Goal: Task Accomplishment & Management: Manage account settings

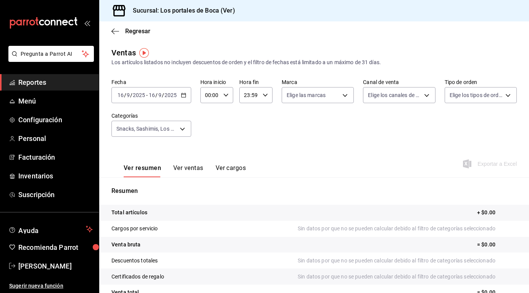
click at [160, 96] on input "9" at bounding box center [160, 95] width 4 height 6
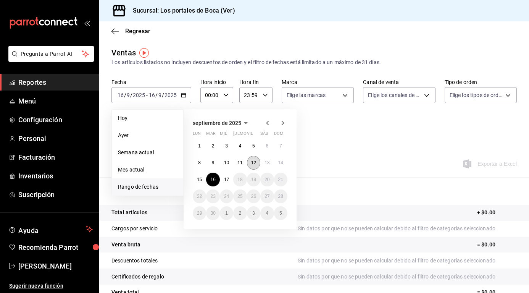
click at [255, 163] on abbr "12" at bounding box center [253, 162] width 5 height 5
click at [323, 163] on div "Ver resumen Ver ventas Ver cargos Exportar a Excel" at bounding box center [314, 161] width 430 height 31
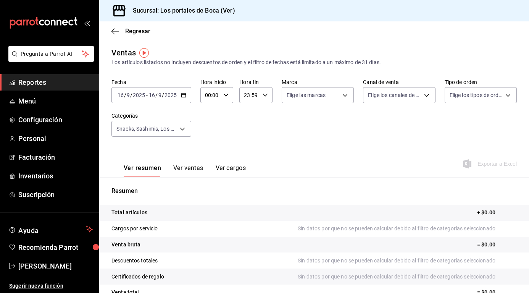
click at [179, 98] on div "[DATE] [DATE] - [DATE] [DATE]" at bounding box center [151, 95] width 80 height 16
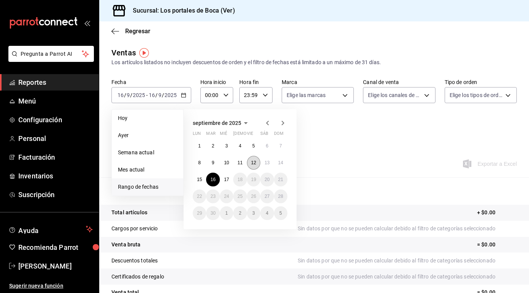
click at [250, 163] on button "12" at bounding box center [253, 163] width 13 height 14
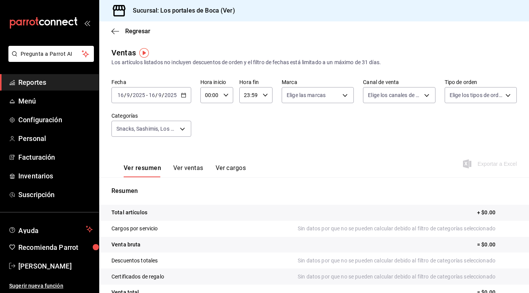
click at [322, 134] on div "Fecha [DATE] [DATE] - [DATE] [DATE] Hora inicio 00:00 Hora inicio Hora fin 23:5…" at bounding box center [313, 112] width 405 height 67
click at [178, 98] on div "[DATE] [DATE] - [DATE] [DATE]" at bounding box center [151, 95] width 80 height 16
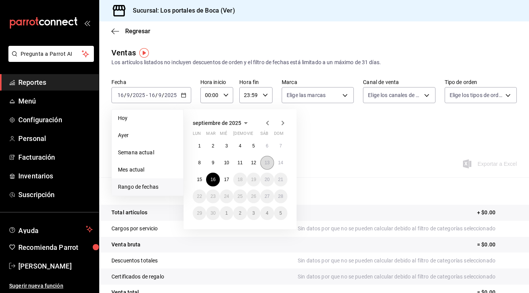
click at [268, 161] on abbr "13" at bounding box center [266, 162] width 5 height 5
click at [328, 144] on div "Fecha [DATE] [DATE] - [DATE] [DATE] [DATE] [DATE] Semana actual Mes actual [GEO…" at bounding box center [313, 112] width 405 height 67
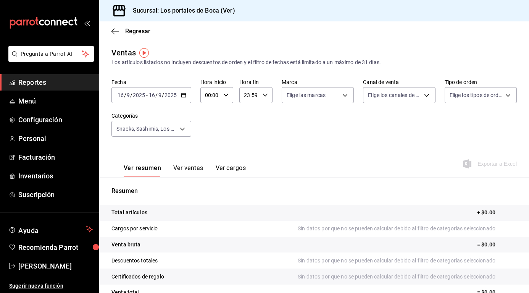
click at [184, 95] on icon "button" at bounding box center [183, 94] width 5 height 5
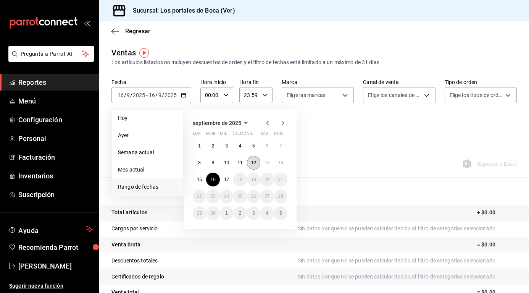
click at [252, 161] on abbr "12" at bounding box center [253, 162] width 5 height 5
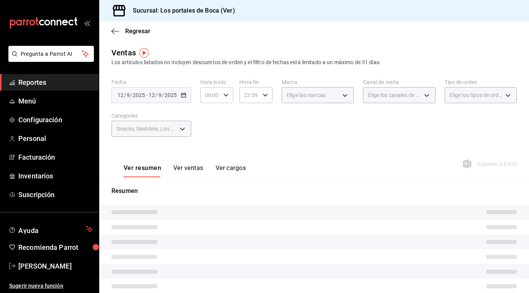
click at [252, 161] on div "Ver resumen Ver ventas Ver cargos Exportar a Excel" at bounding box center [314, 161] width 430 height 31
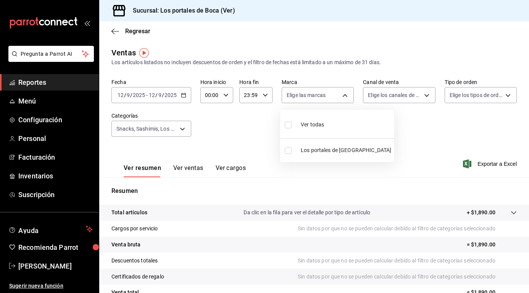
click at [337, 96] on body "Pregunta a Parrot AI Reportes Menú Configuración Personal Facturación Inventari…" at bounding box center [264, 146] width 529 height 293
click at [289, 123] on input "checkbox" at bounding box center [288, 124] width 7 height 7
checkbox input "true"
type input "3d32fec7-31fa-41a3-8b0d-c50462704563"
checkbox input "true"
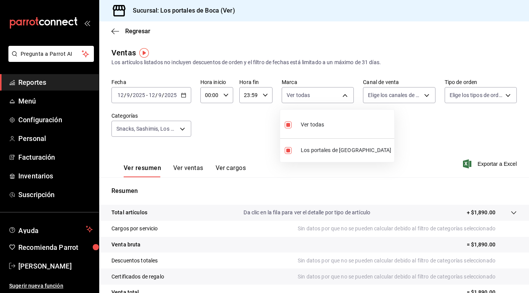
click at [114, 29] on div at bounding box center [264, 146] width 529 height 293
click at [39, 100] on span "Menú" at bounding box center [55, 101] width 74 height 10
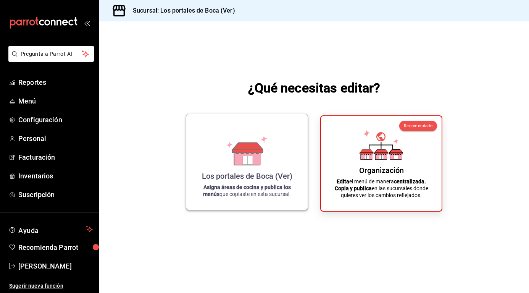
click at [263, 168] on div "Los portales de Boca (Ver) Asigna áreas de cocina y publica los menús que copia…" at bounding box center [246, 161] width 103 height 83
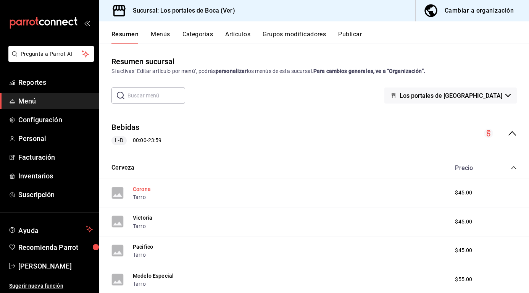
click at [148, 190] on button "Corona" at bounding box center [142, 189] width 18 height 8
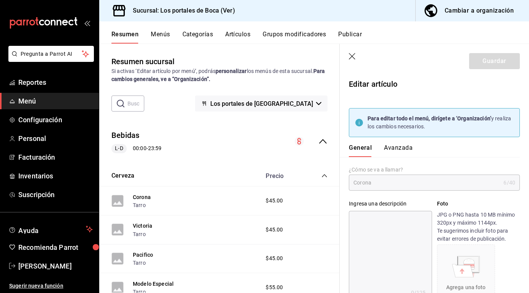
type input "$45.00"
click at [402, 147] on button "Avanzada" at bounding box center [398, 150] width 29 height 13
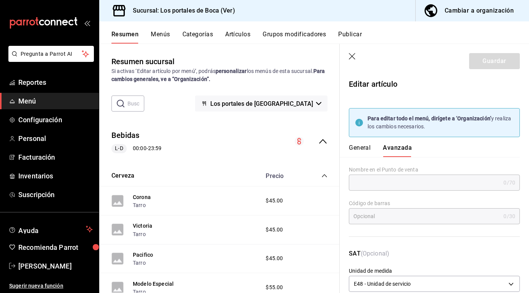
click at [352, 59] on icon "button" at bounding box center [353, 57] width 8 height 8
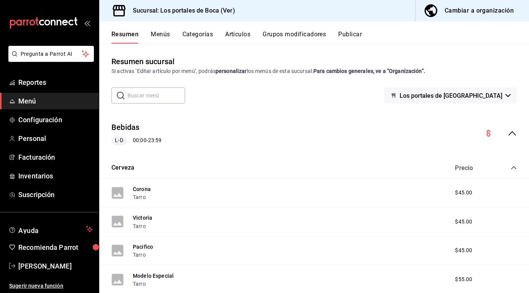
click at [156, 31] on button "Menús" at bounding box center [160, 37] width 19 height 13
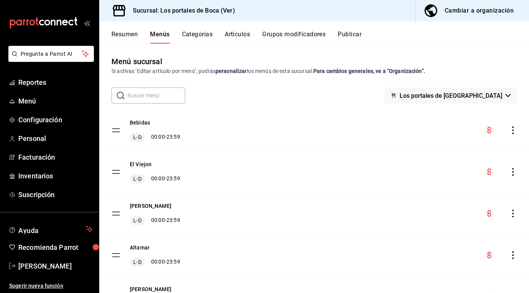
click at [196, 32] on button "Categorías" at bounding box center [197, 37] width 31 height 13
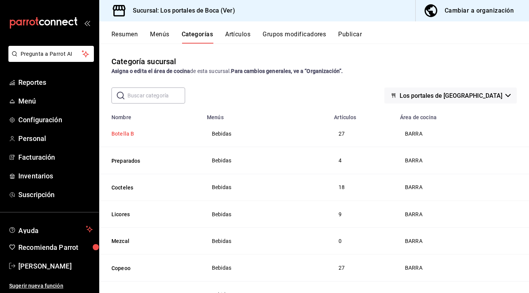
click at [134, 135] on button "Botella B" at bounding box center [149, 134] width 76 height 8
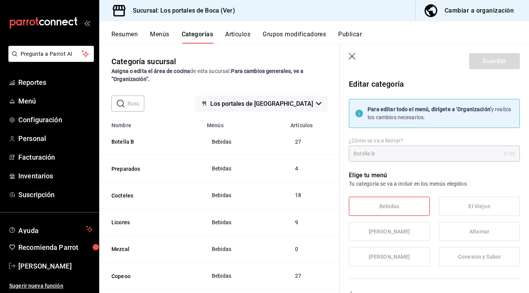
click at [354, 58] on icon "button" at bounding box center [352, 56] width 6 height 6
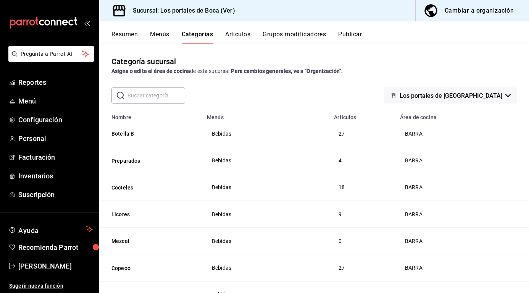
click at [249, 63] on div "Categoría sucursal Asigna o edita el área de cocina de esta sucursal. Para camb…" at bounding box center [314, 65] width 430 height 19
click at [32, 98] on span "Menú" at bounding box center [55, 101] width 74 height 10
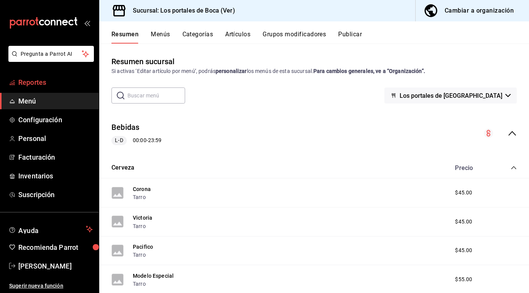
click at [34, 85] on span "Reportes" at bounding box center [55, 82] width 74 height 10
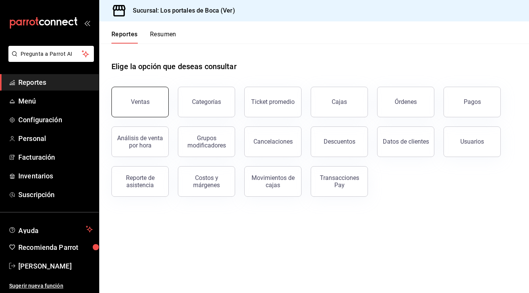
click at [160, 100] on button "Ventas" at bounding box center [139, 102] width 57 height 31
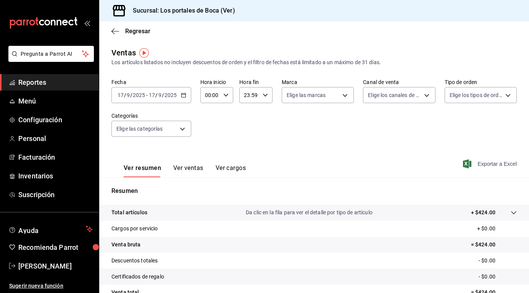
click at [489, 165] on span "Exportar a Excel" at bounding box center [490, 163] width 52 height 9
click at [29, 77] on link "Reportes" at bounding box center [49, 82] width 99 height 16
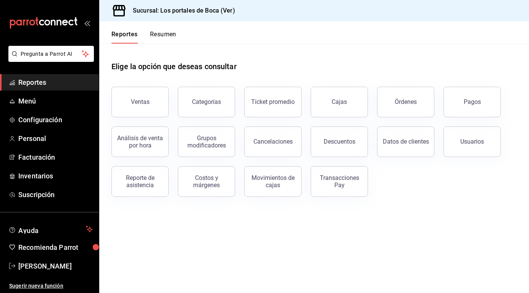
click at [169, 35] on button "Resumen" at bounding box center [163, 37] width 26 height 13
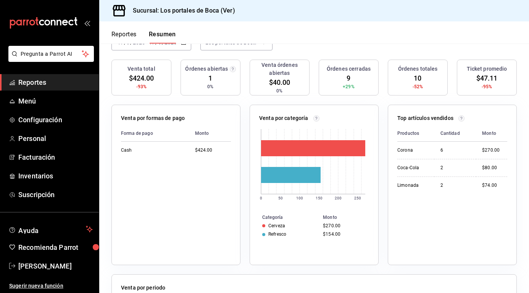
scroll to position [38, 0]
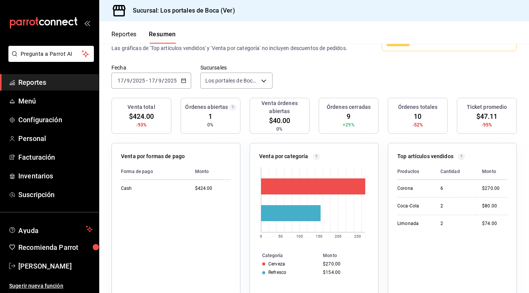
click at [178, 88] on div "[DATE] [DATE] - [DATE] [DATE]" at bounding box center [151, 81] width 80 height 16
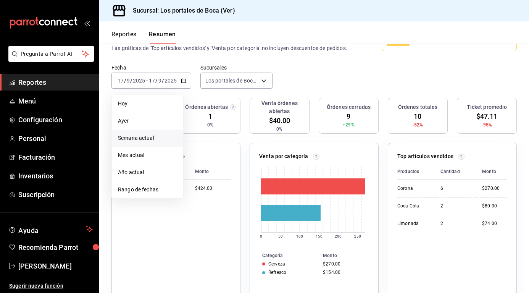
click at [164, 142] on span "Semana actual" at bounding box center [147, 138] width 59 height 8
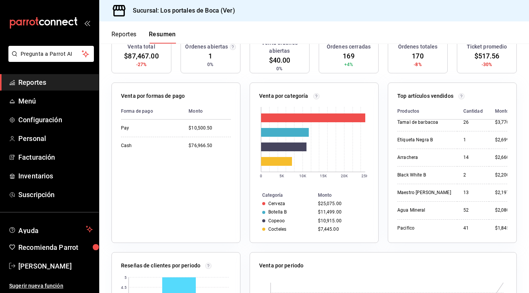
scroll to position [85, 0]
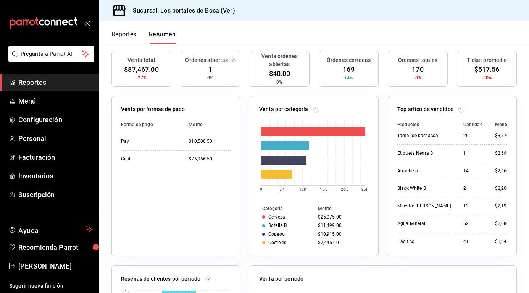
click at [134, 31] on button "Reportes" at bounding box center [123, 37] width 25 height 13
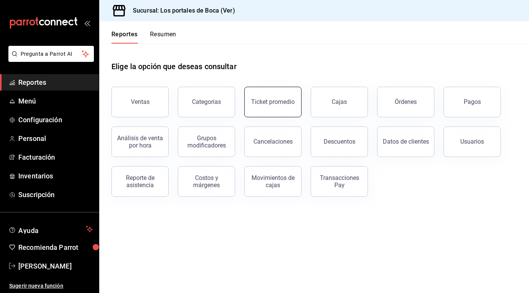
click at [261, 99] on div "Ticket promedio" at bounding box center [273, 101] width 44 height 7
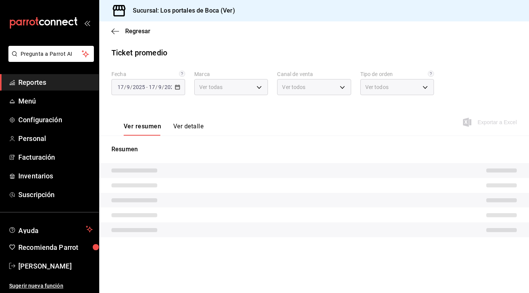
type input "3d32fec7-31fa-41a3-8b0d-c50462704563"
type input "PARROT,UBER_EATS,RAPPI,DIDI_FOOD,ONLINE"
type input "3e6eb56b-fde8-4633-bb59-00dd1acf17e5,EXTERNAL"
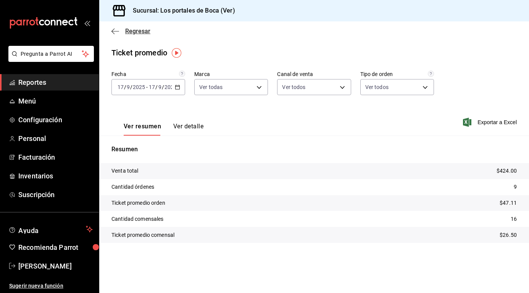
click at [116, 34] on icon "button" at bounding box center [115, 31] width 8 height 7
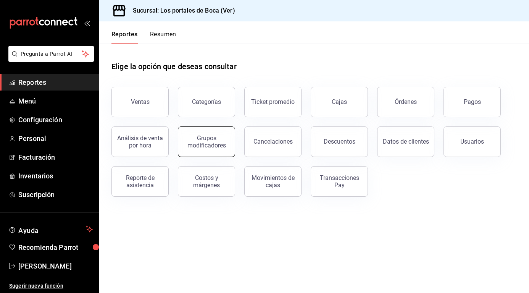
click at [207, 141] on div "Grupos modificadores" at bounding box center [206, 141] width 47 height 15
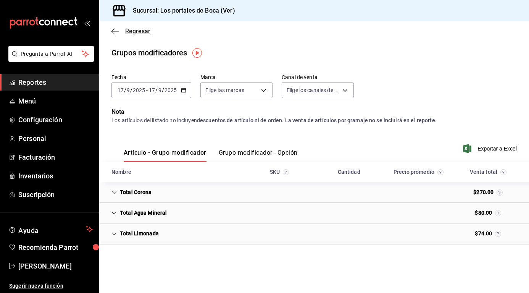
click at [115, 31] on icon "button" at bounding box center [115, 31] width 8 height 0
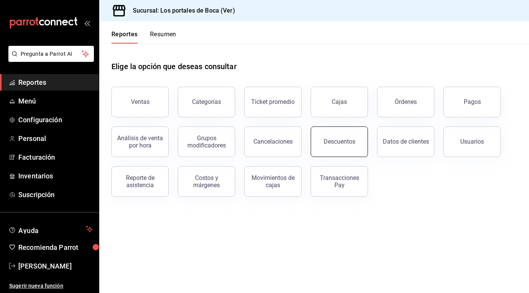
click at [350, 147] on button "Descuentos" at bounding box center [339, 141] width 57 height 31
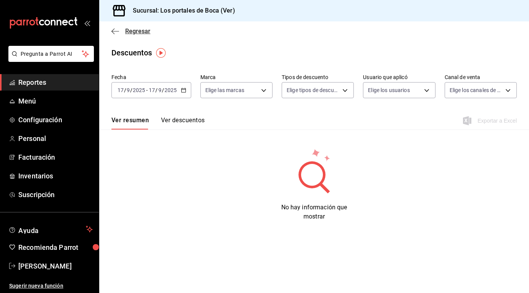
click at [133, 34] on span "Regresar" at bounding box center [137, 30] width 25 height 7
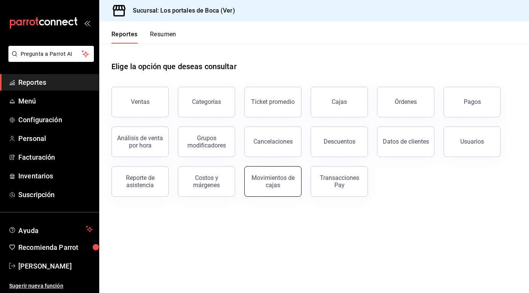
click at [280, 183] on div "Movimientos de cajas" at bounding box center [272, 181] width 47 height 15
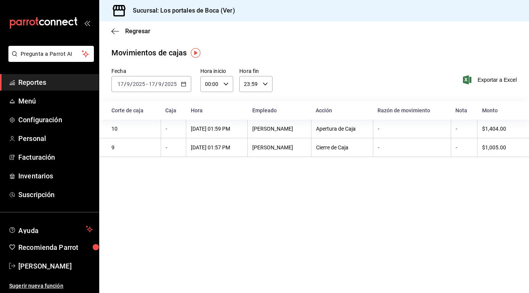
click at [137, 112] on div "Corte de caja" at bounding box center [133, 110] width 45 height 6
click at [167, 109] on div "Caja" at bounding box center [173, 110] width 16 height 6
click at [101, 29] on div "Regresar" at bounding box center [314, 30] width 430 height 19
click at [136, 31] on span "Regresar" at bounding box center [137, 30] width 25 height 7
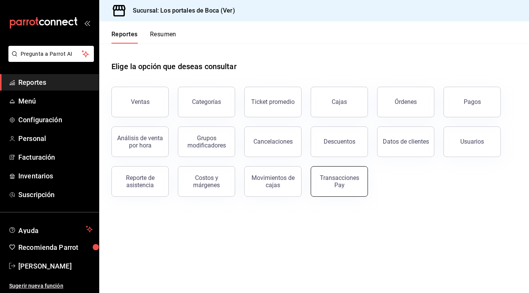
click at [342, 187] on div "Transacciones Pay" at bounding box center [339, 181] width 47 height 15
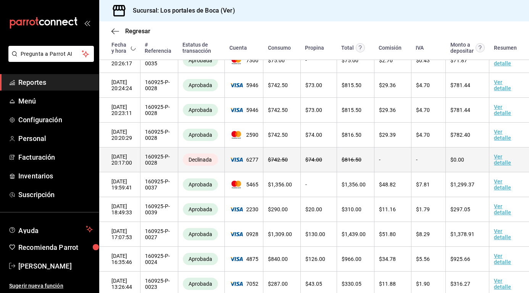
scroll to position [144, 0]
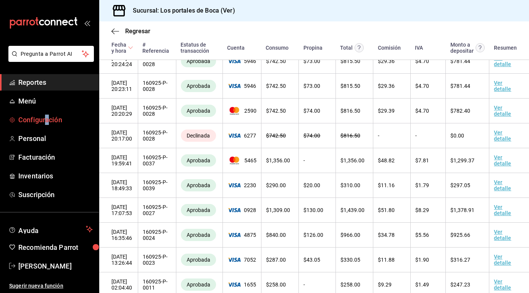
click at [27, 119] on span "Configuración" at bounding box center [55, 119] width 74 height 10
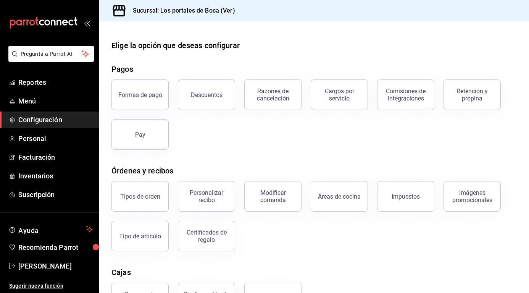
click at [162, 95] on button "Formas de pago" at bounding box center [139, 94] width 57 height 31
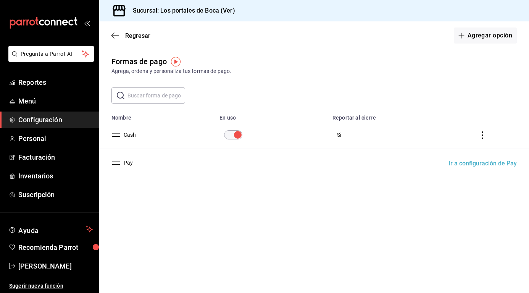
click at [489, 163] on button "Ir a configuración de Pay" at bounding box center [482, 163] width 68 height 6
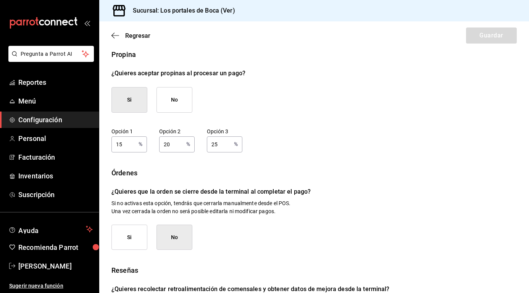
scroll to position [76, 0]
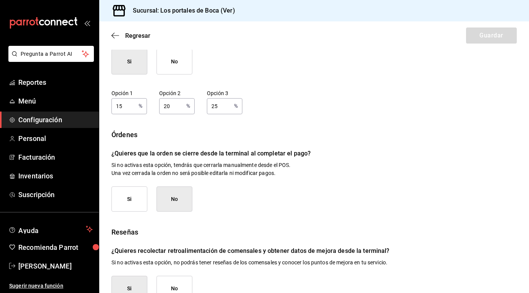
click at [134, 108] on input "15" at bounding box center [123, 105] width 24 height 15
drag, startPoint x: 134, startPoint y: 108, endPoint x: 109, endPoint y: 100, distance: 26.1
click at [109, 100] on div "Propina ¿Quieres aceptar propinas al procesar un pago? Si No Opción 1 15 % Opci…" at bounding box center [314, 156] width 430 height 290
type input "10"
type input "15"
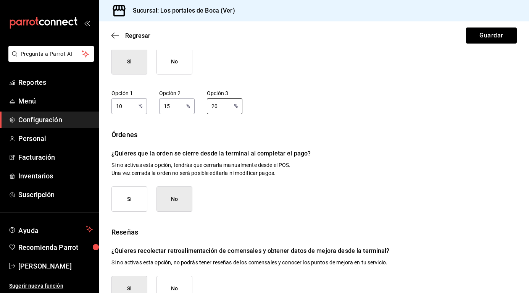
type input "20"
type button "TRUE"
click at [495, 38] on button "Guardar" at bounding box center [491, 35] width 51 height 16
click at [138, 197] on button "Si" at bounding box center [129, 199] width 36 height 26
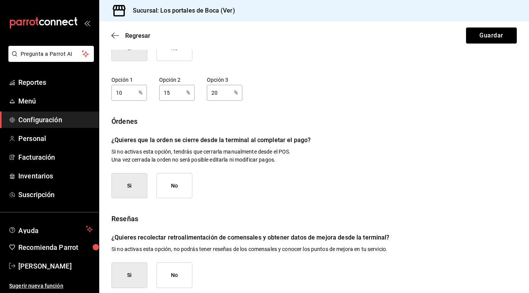
scroll to position [97, 0]
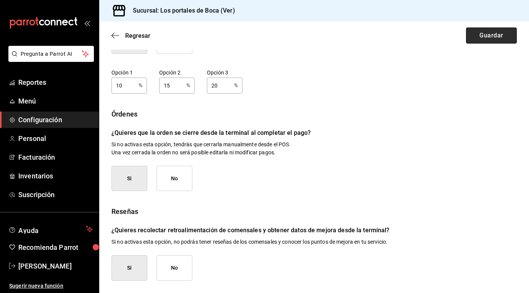
click at [488, 32] on button "Guardar" at bounding box center [491, 35] width 51 height 16
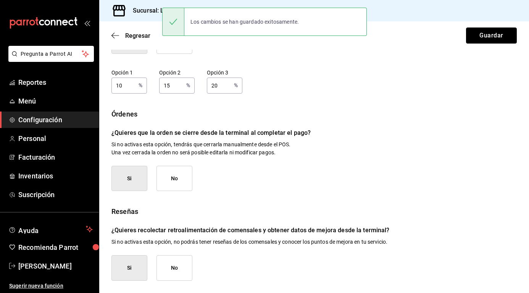
scroll to position [0, 0]
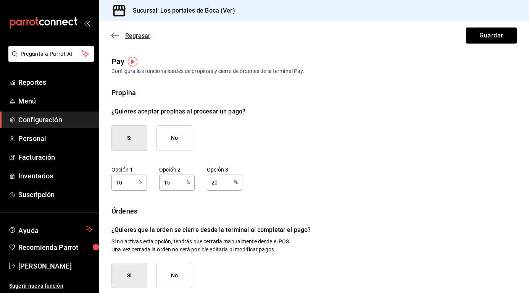
click at [118, 34] on icon "button" at bounding box center [115, 35] width 8 height 7
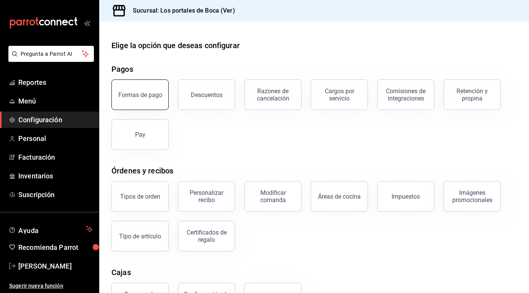
click at [138, 94] on div "Formas de pago" at bounding box center [140, 94] width 44 height 7
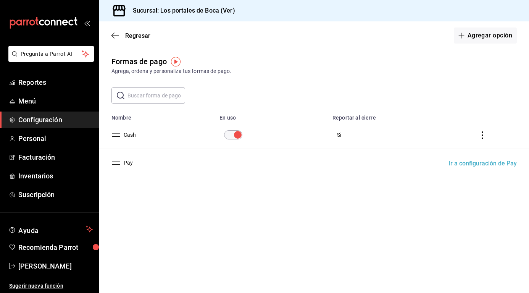
click at [485, 140] on td "paymentsTable" at bounding box center [484, 135] width 90 height 28
click at [484, 133] on icon "actions" at bounding box center [483, 135] width 8 height 8
click at [431, 74] on div at bounding box center [264, 146] width 529 height 293
click at [116, 39] on div "Regresar Agregar opción" at bounding box center [314, 35] width 430 height 28
click at [146, 36] on span "Regresar" at bounding box center [137, 35] width 25 height 7
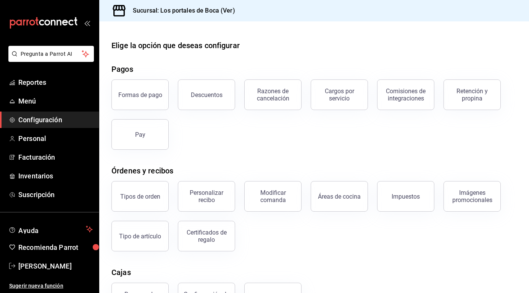
click at [197, 99] on button "Descuentos" at bounding box center [206, 94] width 57 height 31
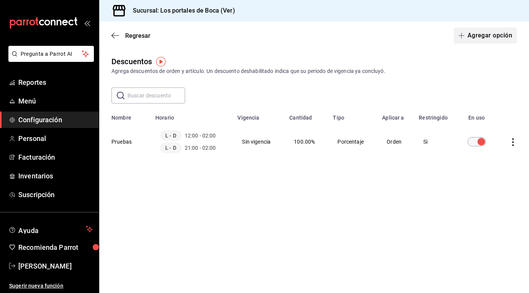
click at [487, 39] on button "Agregar opción" at bounding box center [485, 35] width 63 height 16
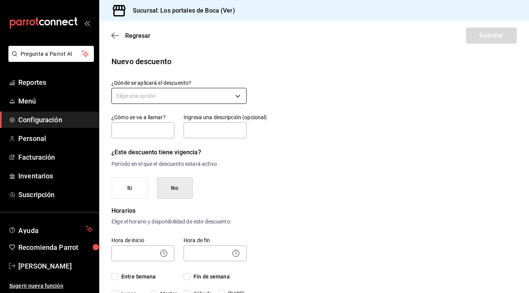
click at [171, 98] on body "Pregunta a Parrot AI Reportes Menú Configuración Personal Facturación Inventari…" at bounding box center [264, 146] width 529 height 293
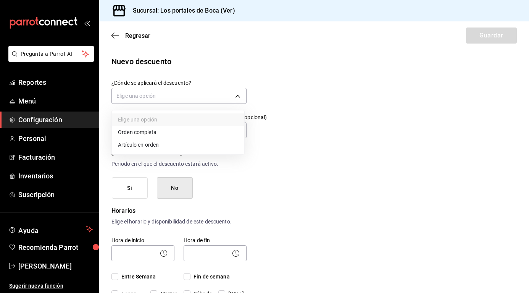
click at [173, 132] on li "Orden completa" at bounding box center [178, 132] width 132 height 13
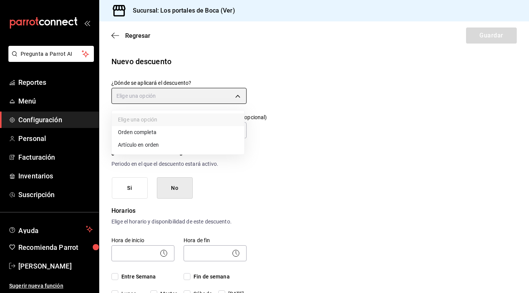
type input "ORDER"
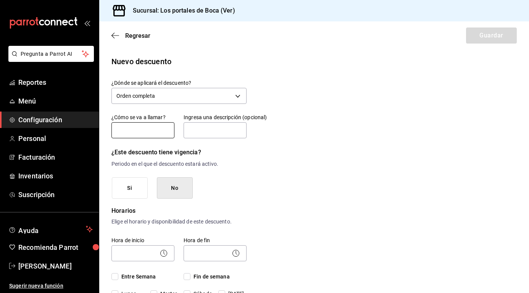
click at [164, 132] on input "text" at bounding box center [142, 130] width 63 height 16
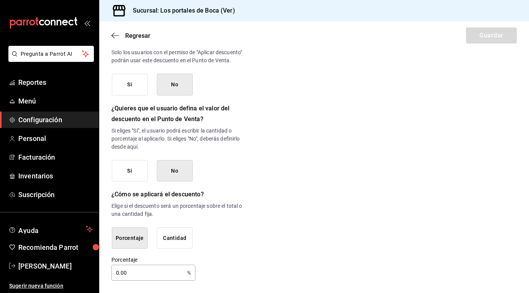
scroll to position [361, 0]
type input "Desc"
click at [149, 272] on input "0.00" at bounding box center [147, 272] width 73 height 15
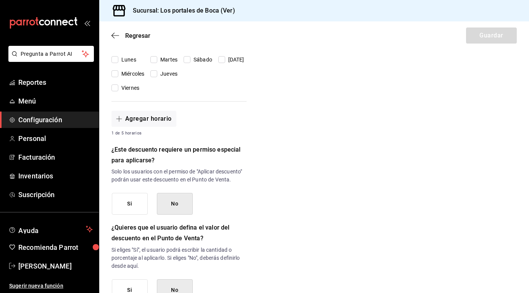
scroll to position [208, 0]
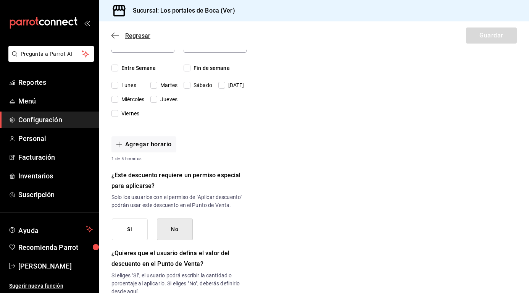
click at [119, 34] on span "Regresar" at bounding box center [130, 35] width 39 height 7
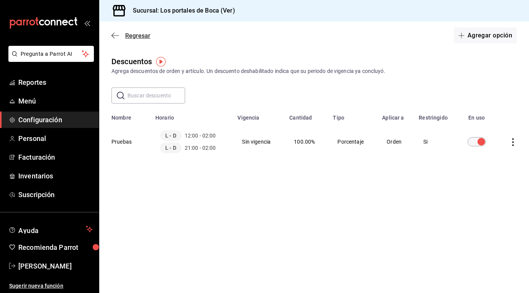
click at [123, 37] on span "Regresar" at bounding box center [130, 35] width 39 height 7
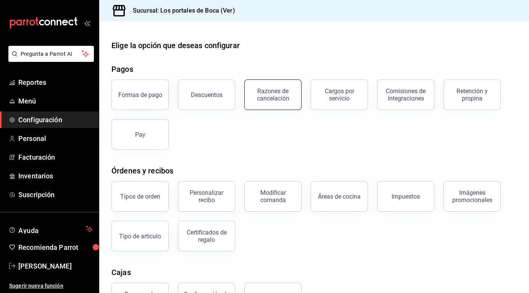
click at [295, 100] on button "Razones de cancelación" at bounding box center [272, 94] width 57 height 31
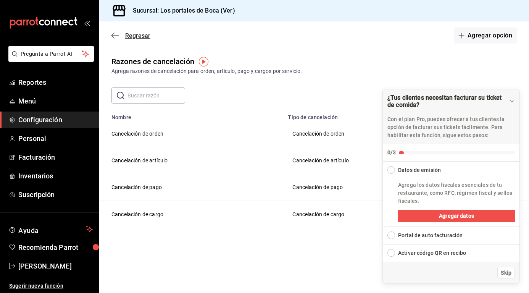
click at [116, 35] on icon "button" at bounding box center [115, 35] width 8 height 7
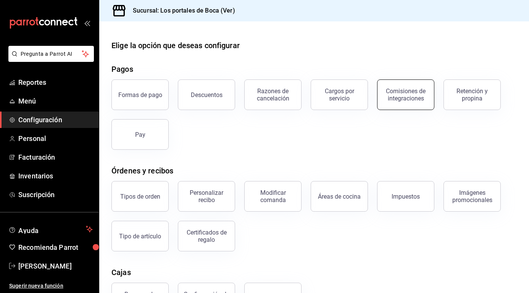
click at [423, 100] on div "Comisiones de integraciones" at bounding box center [405, 94] width 47 height 15
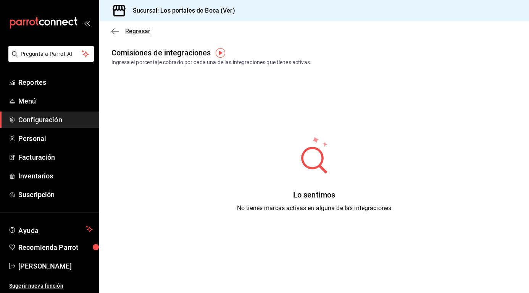
click at [119, 32] on span "Regresar" at bounding box center [130, 30] width 39 height 7
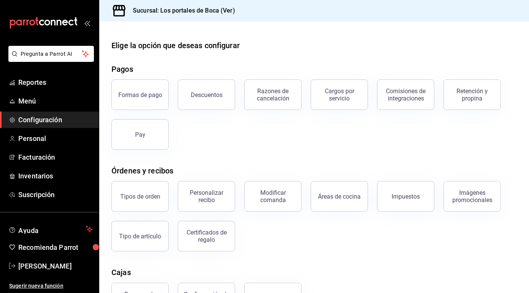
click at [160, 187] on button "Tipos de orden" at bounding box center [139, 196] width 57 height 31
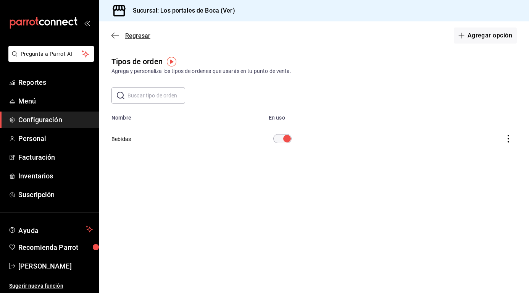
click at [124, 34] on span "Regresar" at bounding box center [130, 35] width 39 height 7
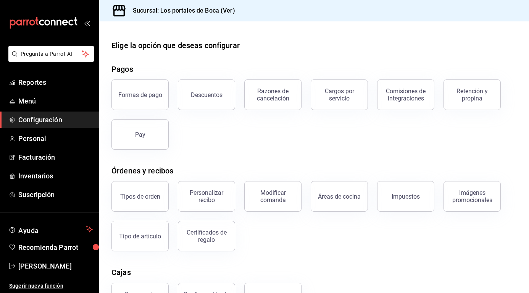
click at [229, 198] on button "Personalizar recibo" at bounding box center [206, 196] width 57 height 31
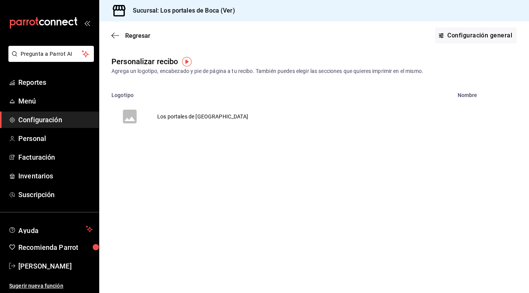
click at [148, 113] on td "Los portales de [GEOGRAPHIC_DATA]" at bounding box center [202, 116] width 109 height 37
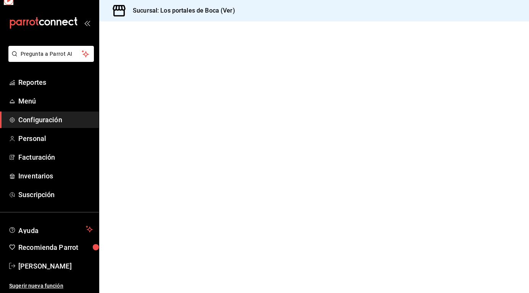
click at [148, 113] on div at bounding box center [314, 156] width 430 height 271
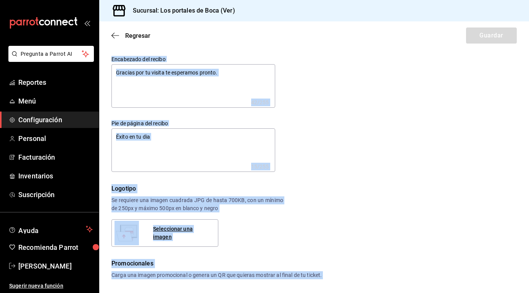
type textarea "x"
click at [149, 112] on div "Pie de página del recibo Éxito en tu dia x 15 /255 Pie de página del recibo" at bounding box center [187, 140] width 176 height 64
click at [296, 107] on div "Encabezado del recibo Gracias por tu visita te esperamos pronto. x 42 /255 Enca…" at bounding box center [309, 109] width 414 height 125
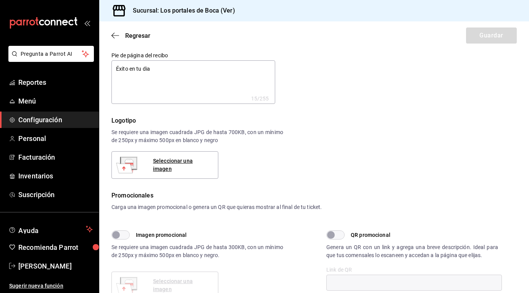
scroll to position [76, 0]
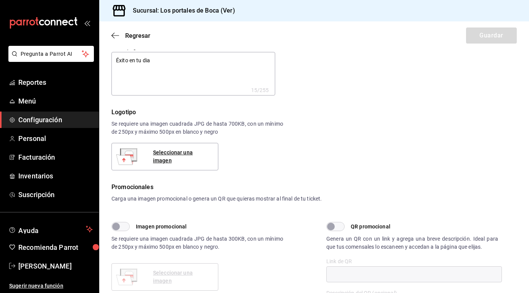
click at [192, 152] on div "Seleccionar una imagen" at bounding box center [164, 156] width 107 height 27
click at [194, 157] on div "Seleccionar una imagen" at bounding box center [182, 156] width 59 height 16
type textarea "x"
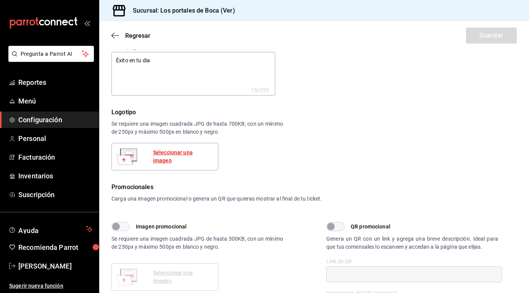
type textarea "x"
click at [300, 120] on div "Logotipo Se requiere una imagen cuadrada JPG de hasta 700KB, con un mínimo de 2…" at bounding box center [313, 139] width 405 height 63
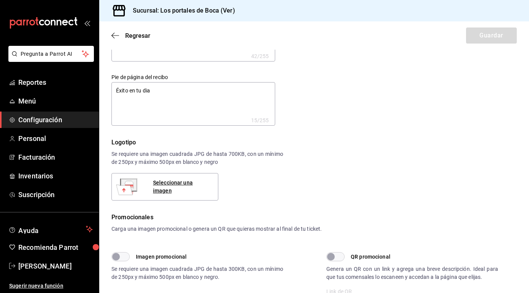
scroll to position [0, 0]
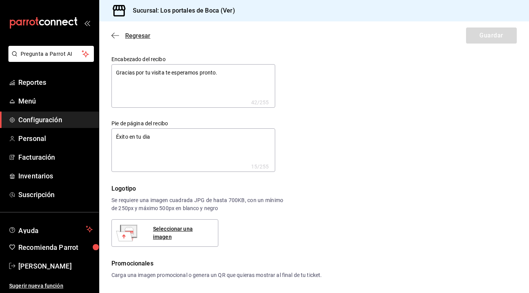
click at [118, 37] on icon "button" at bounding box center [115, 35] width 8 height 7
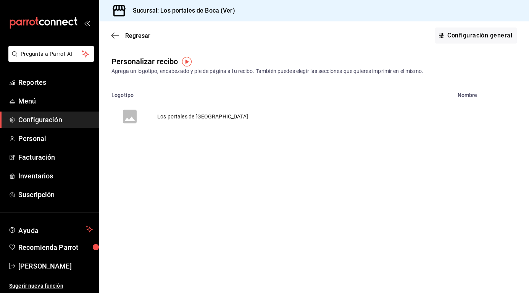
click at [303, 96] on th "Logotipo" at bounding box center [276, 92] width 354 height 11
click at [58, 131] on link "Personal" at bounding box center [49, 138] width 99 height 16
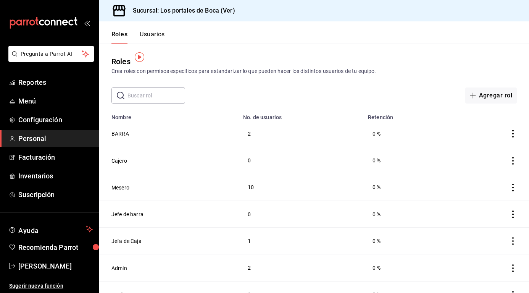
scroll to position [13, 0]
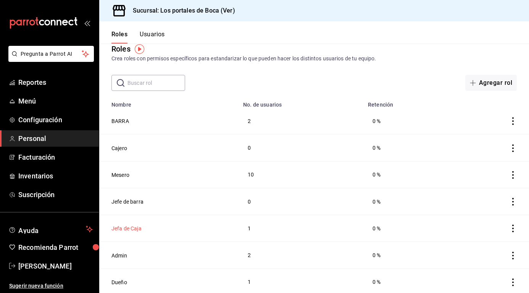
click at [136, 226] on button "Jefa de Caja" at bounding box center [126, 228] width 30 height 8
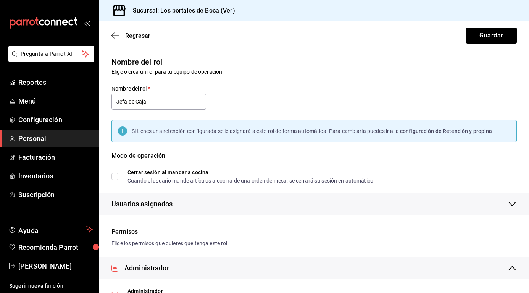
click at [118, 177] on input "Cerrar sesión al mandar a cocina Cuando el usuario mande artículos a cocina de …" at bounding box center [114, 176] width 7 height 7
checkbox input "true"
click at [58, 85] on span "Reportes" at bounding box center [55, 82] width 74 height 10
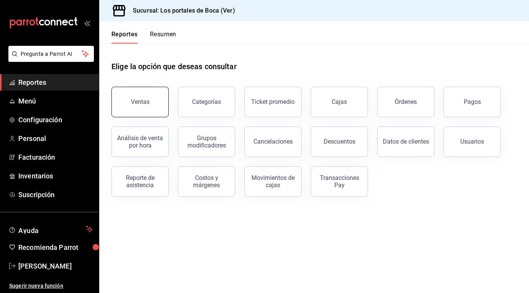
click at [140, 100] on div "Ventas" at bounding box center [140, 101] width 19 height 7
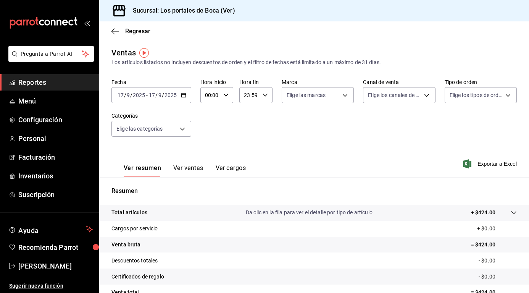
click at [173, 169] on button "Ver ventas" at bounding box center [188, 170] width 30 height 13
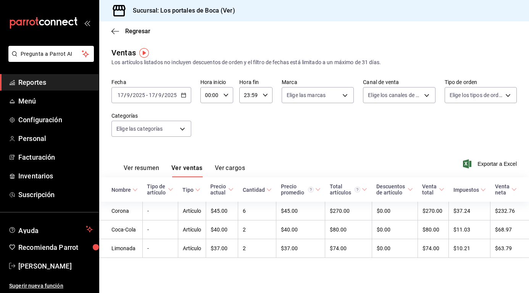
click at [140, 170] on button "Ver resumen" at bounding box center [141, 170] width 35 height 13
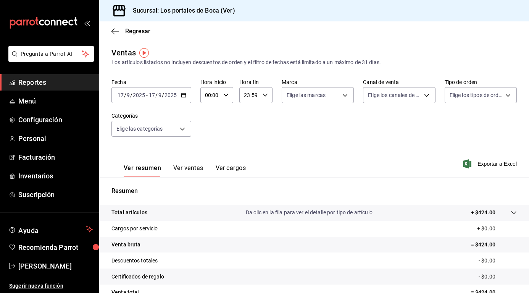
click at [158, 97] on input "9" at bounding box center [160, 95] width 4 height 6
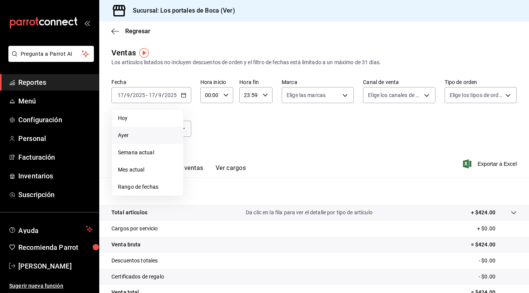
click at [161, 132] on span "Ayer" at bounding box center [147, 135] width 59 height 8
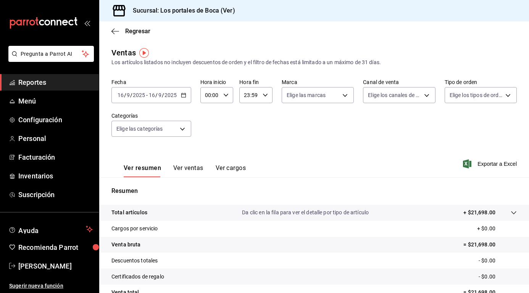
click at [175, 96] on input "2025" at bounding box center [170, 95] width 13 height 6
click at [185, 93] on \(Stroke\) "button" at bounding box center [183, 95] width 5 height 4
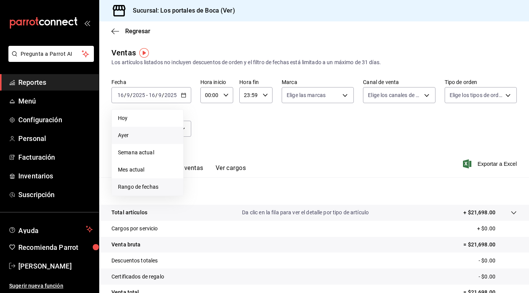
click at [152, 187] on span "Rango de fechas" at bounding box center [147, 187] width 59 height 8
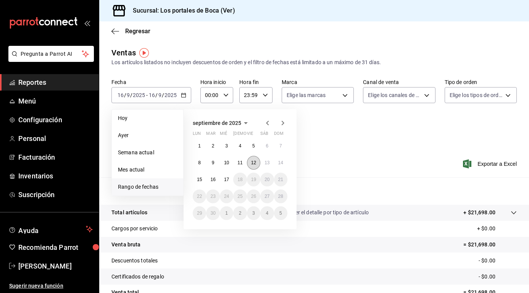
click at [253, 163] on abbr "12" at bounding box center [253, 162] width 5 height 5
click at [253, 162] on abbr "12" at bounding box center [253, 162] width 5 height 5
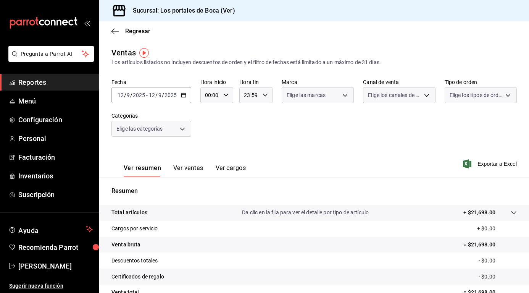
click at [254, 162] on div "Ver resumen Ver ventas Ver cargos Exportar a Excel" at bounding box center [314, 161] width 430 height 31
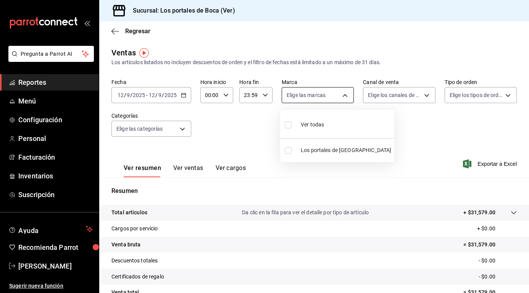
click at [324, 98] on body "Pregunta a Parrot AI Reportes Menú Configuración Personal Facturación Inventari…" at bounding box center [264, 146] width 529 height 293
click at [292, 127] on label at bounding box center [290, 124] width 10 height 11
click at [292, 127] on input "checkbox" at bounding box center [288, 124] width 7 height 7
checkbox input "false"
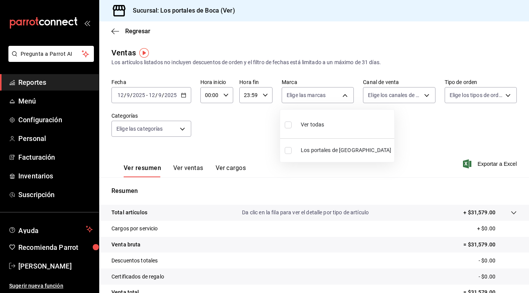
click at [292, 124] on label at bounding box center [290, 124] width 10 height 11
click at [292, 124] on input "checkbox" at bounding box center [288, 124] width 7 height 7
checkbox input "false"
click at [290, 150] on input "checkbox" at bounding box center [288, 150] width 7 height 7
checkbox input "true"
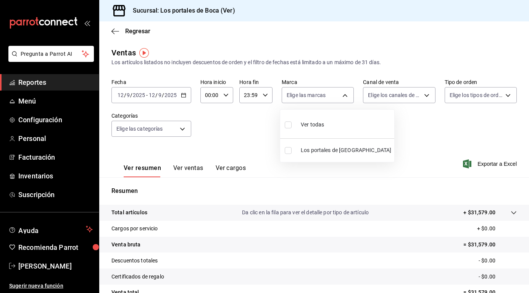
type input "3d32fec7-31fa-41a3-8b0d-c50462704563"
checkbox input "true"
click at [390, 97] on div at bounding box center [264, 146] width 529 height 293
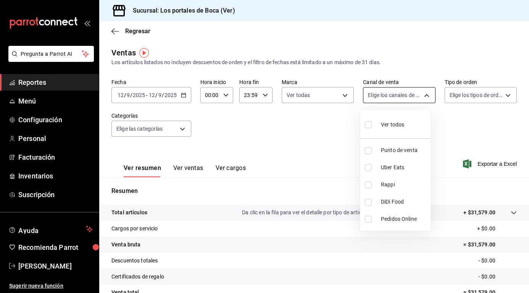
click at [398, 96] on body "Pregunta a Parrot AI Reportes Menú Configuración Personal Facturación Inventari…" at bounding box center [264, 146] width 529 height 293
click at [370, 126] on input "checkbox" at bounding box center [368, 124] width 7 height 7
checkbox input "true"
type input "PARROT,UBER_EATS,RAPPI,DIDI_FOOD,ONLINE"
checkbox input "true"
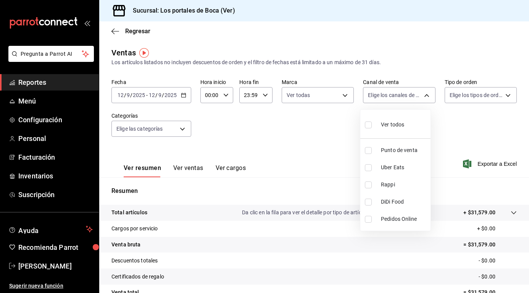
checkbox input "true"
click at [466, 98] on div at bounding box center [264, 146] width 529 height 293
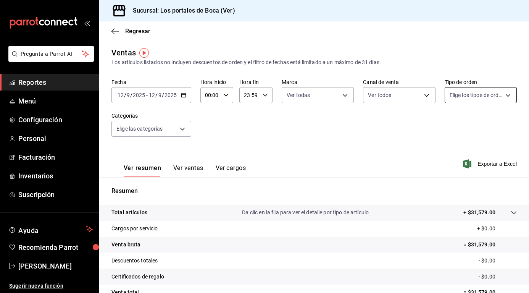
click at [473, 97] on body "Pregunta a Parrot AI Reportes Menú Configuración Personal Facturación Inventari…" at bounding box center [264, 146] width 529 height 293
click at [451, 126] on input "checkbox" at bounding box center [448, 124] width 7 height 7
checkbox input "true"
type input "3e6eb56b-fde8-4633-bb59-00dd1acf17e5,EXTERNAL"
checkbox input "true"
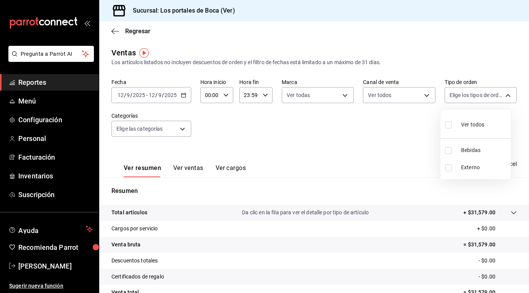
checkbox input "true"
click at [150, 129] on div at bounding box center [264, 146] width 529 height 293
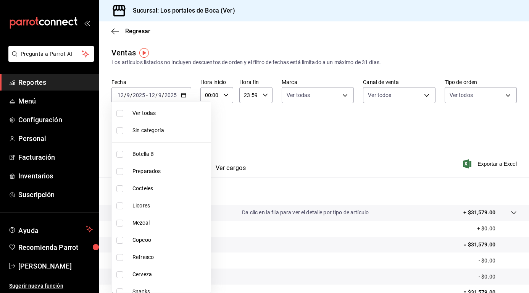
click at [176, 130] on body "Pregunta a Parrot AI Reportes Menú Configuración Personal Facturación Inventari…" at bounding box center [264, 146] width 529 height 293
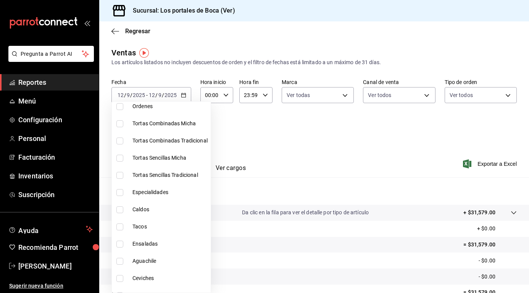
scroll to position [488, 0]
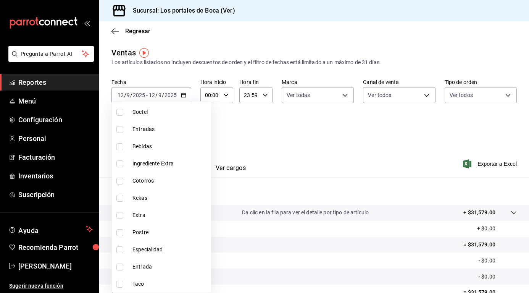
click at [264, 138] on div at bounding box center [264, 146] width 529 height 293
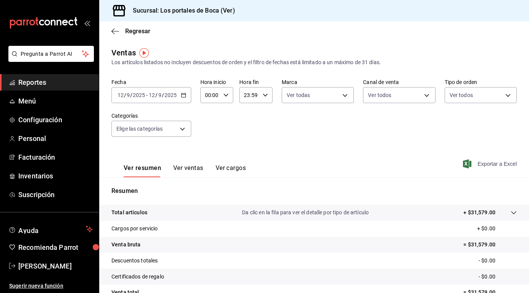
click at [491, 162] on span "Exportar a Excel" at bounding box center [490, 163] width 52 height 9
click at [301, 179] on div "Resumen Total artículos Da clic en la fila para ver el detalle por tipo de artí…" at bounding box center [314, 259] width 430 height 164
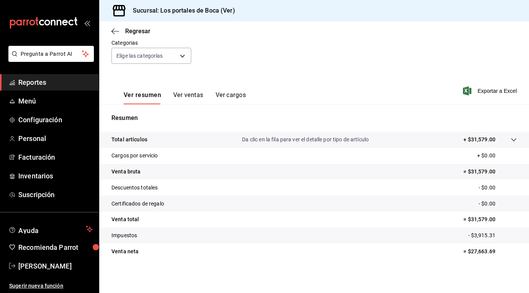
scroll to position [0, 0]
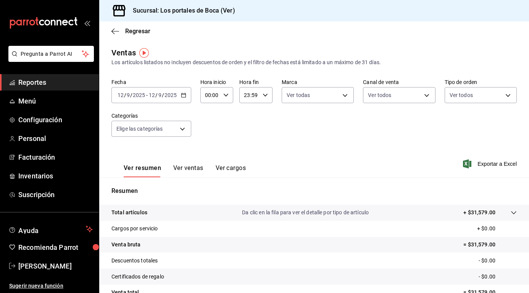
click at [188, 168] on button "Ver ventas" at bounding box center [188, 170] width 30 height 13
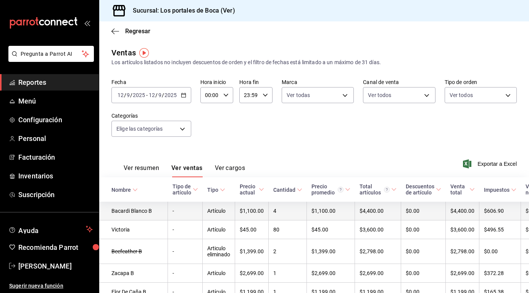
click at [124, 209] on td "Bacardi Blanco B" at bounding box center [133, 210] width 69 height 19
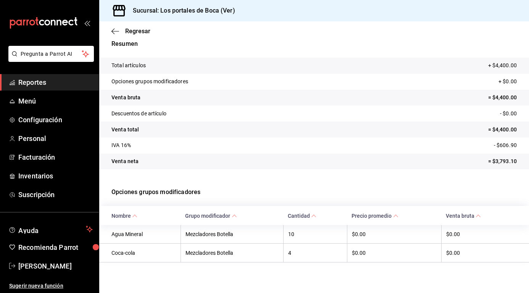
scroll to position [31, 0]
click at [134, 34] on span "Regresar" at bounding box center [137, 30] width 25 height 7
click at [131, 23] on div "Regresar" at bounding box center [314, 30] width 430 height 19
click at [131, 36] on div "Regresar" at bounding box center [314, 30] width 430 height 19
click at [132, 29] on span "Regresar" at bounding box center [137, 30] width 25 height 7
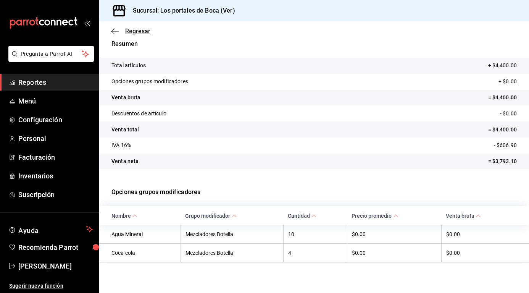
click at [132, 31] on span "Regresar" at bounding box center [137, 30] width 25 height 7
click at [136, 32] on span "Regresar" at bounding box center [137, 30] width 25 height 7
click at [114, 32] on icon "button" at bounding box center [115, 31] width 8 height 7
click at [145, 28] on span "Regresar" at bounding box center [137, 30] width 25 height 7
click at [144, 33] on span "Regresar" at bounding box center [137, 30] width 25 height 7
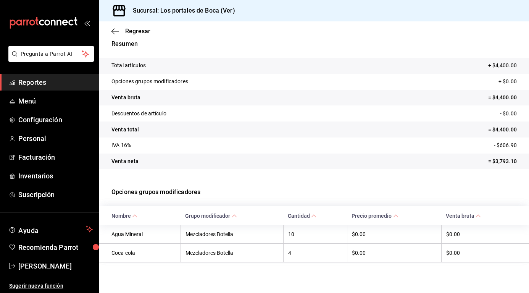
click at [243, 168] on tr "Venta neta = $3,793.10" at bounding box center [314, 161] width 430 height 16
click at [135, 29] on span "Regresar" at bounding box center [137, 30] width 25 height 7
click at [30, 93] on link "Menú" at bounding box center [49, 101] width 99 height 16
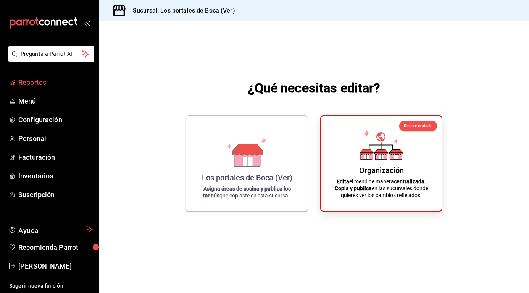
click at [26, 77] on span "Reportes" at bounding box center [55, 82] width 74 height 10
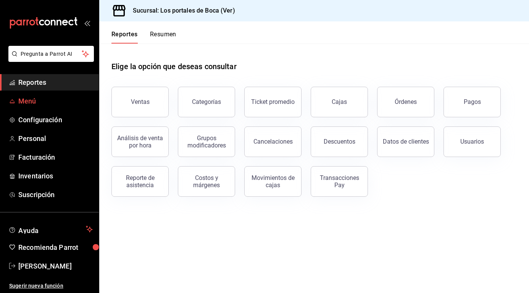
click at [28, 102] on span "Menú" at bounding box center [55, 101] width 74 height 10
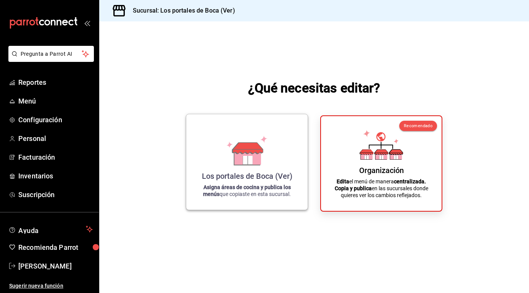
click at [277, 167] on div "Los portales de Boca (Ver) Asigna áreas de cocina y publica los menús que copia…" at bounding box center [246, 161] width 103 height 83
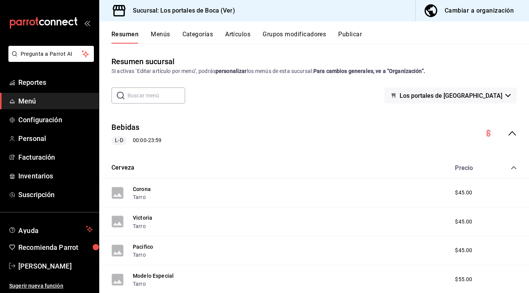
click at [485, 97] on span "Los portales de [GEOGRAPHIC_DATA]" at bounding box center [451, 95] width 103 height 7
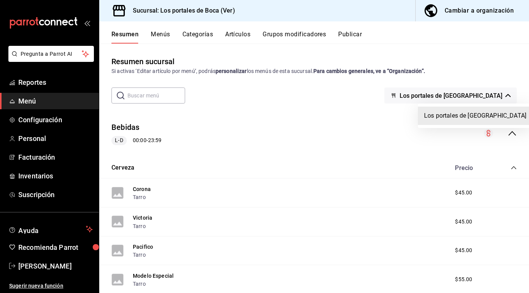
click at [292, 117] on div at bounding box center [264, 146] width 529 height 293
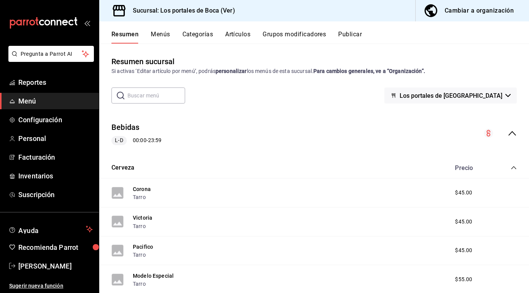
click at [185, 32] on button "Categorías" at bounding box center [197, 37] width 31 height 13
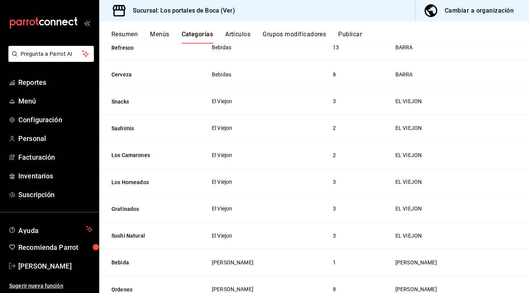
scroll to position [214, 0]
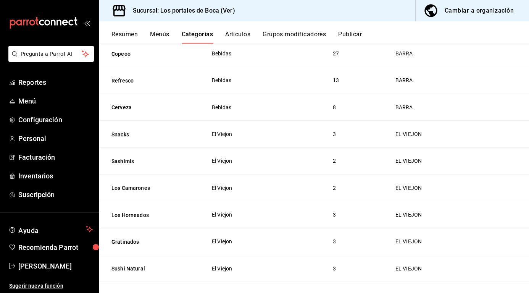
click at [461, 10] on div "Cambiar a organización" at bounding box center [479, 10] width 69 height 11
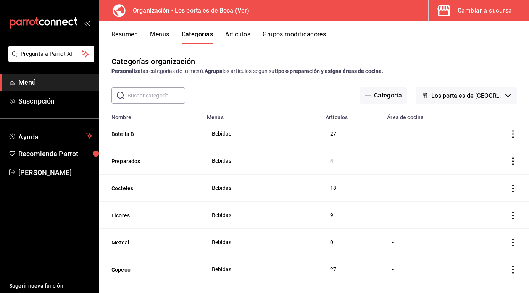
click at [229, 34] on button "Artículos" at bounding box center [237, 37] width 25 height 13
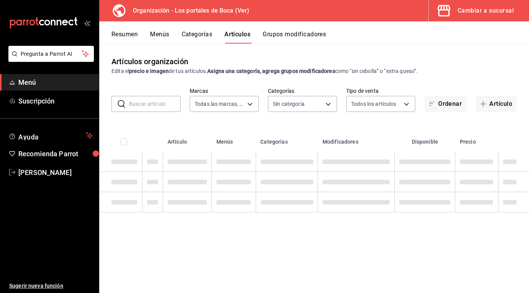
type input "b5ad986e-3551-40cf-bef2-a4391ef287b1"
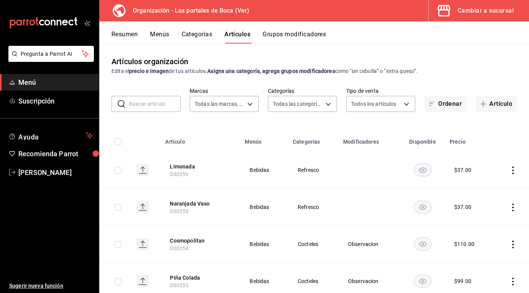
type input "3cb1c7d1-b678-45f1-8822-fafdb096e822,8b9dcd1e-86ce-40be-9bc7-b5ff9750edb9,ba916…"
click at [311, 104] on body "Pregunta a Parrot AI Menú Suscripción Ayuda Recomienda Parrot [PERSON_NAME] Sug…" at bounding box center [264, 146] width 529 height 293
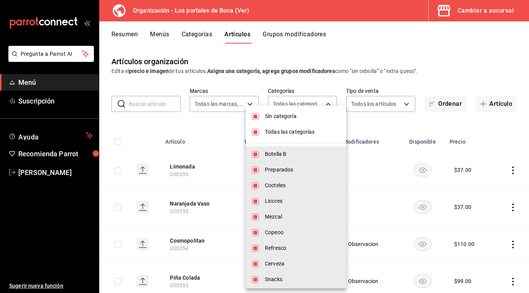
click at [256, 115] on input "checkbox" at bounding box center [255, 116] width 7 height 7
checkbox input "false"
click at [253, 137] on li "Todas las categorías" at bounding box center [296, 132] width 100 height 16
checkbox input "false"
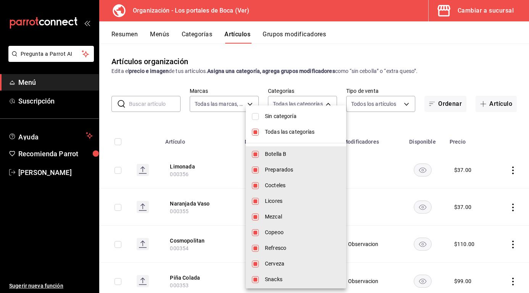
checkbox input "false"
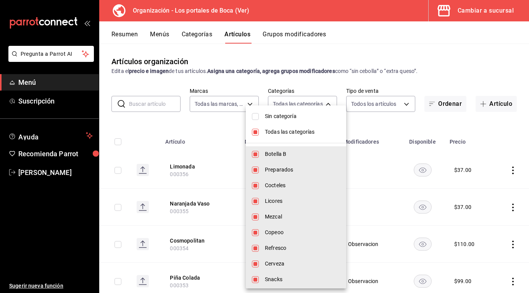
checkbox input "false"
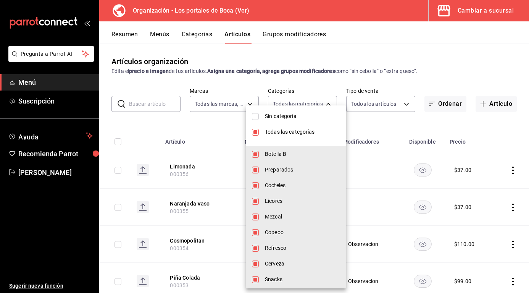
checkbox input "false"
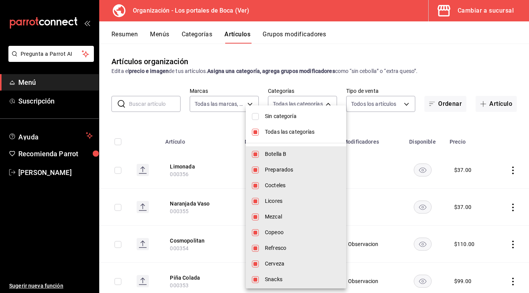
checkbox input "false"
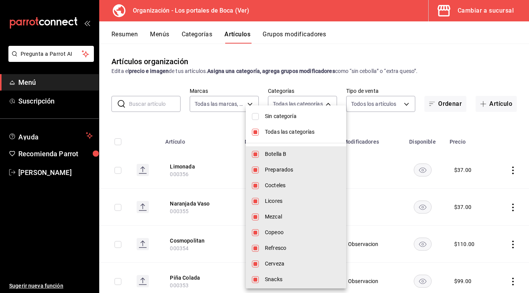
checkbox input "false"
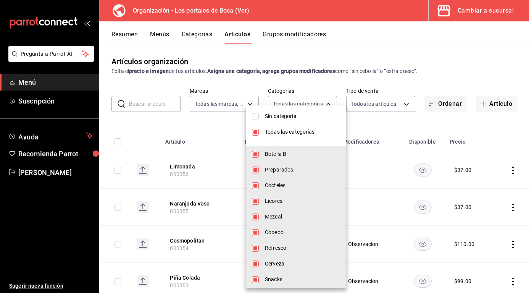
checkbox input "false"
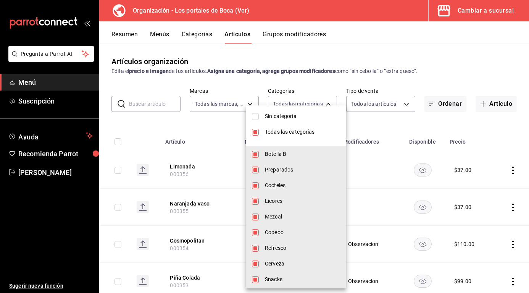
checkbox input "false"
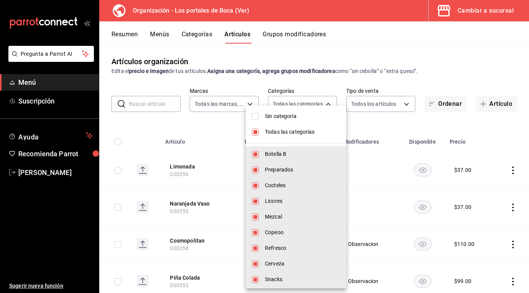
checkbox input "false"
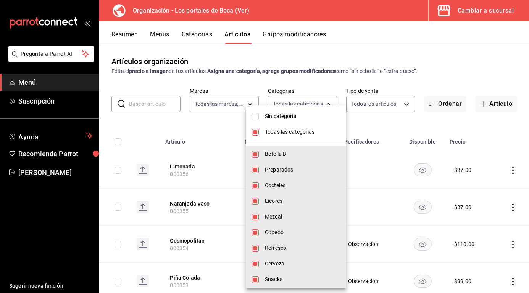
checkbox input "false"
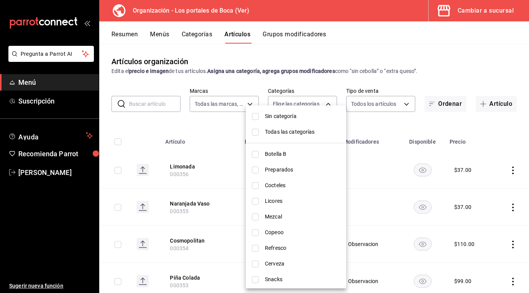
click at [256, 183] on input "checkbox" at bounding box center [255, 185] width 7 height 7
checkbox input "true"
type input "ba916622-032d-470d-b827-0a4b875e5c11"
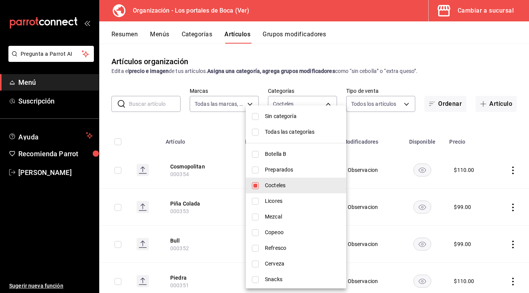
click at [478, 41] on div at bounding box center [264, 146] width 529 height 293
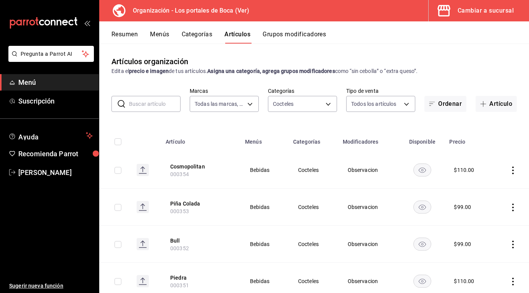
click at [115, 149] on th at bounding box center [114, 139] width 31 height 24
click at [118, 140] on input "checkbox" at bounding box center [117, 141] width 7 height 7
checkbox input "true"
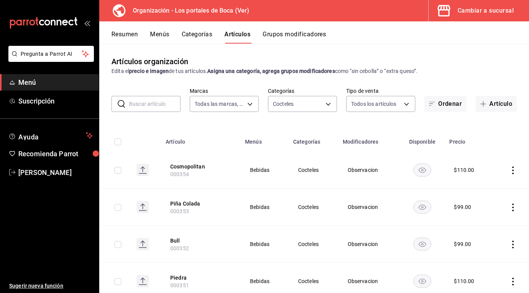
checkbox input "true"
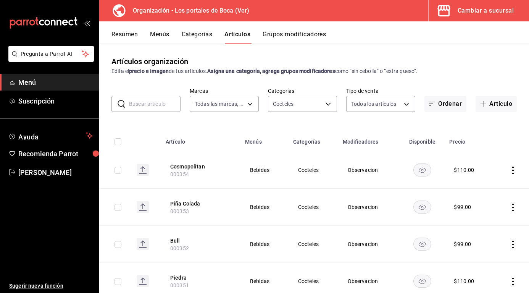
checkbox input "true"
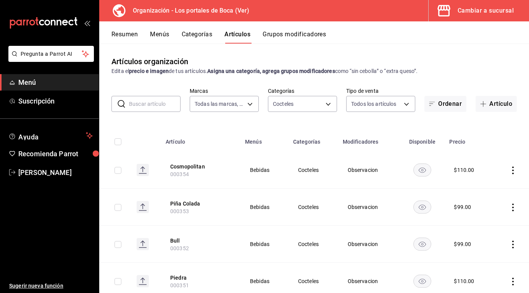
checkbox input "true"
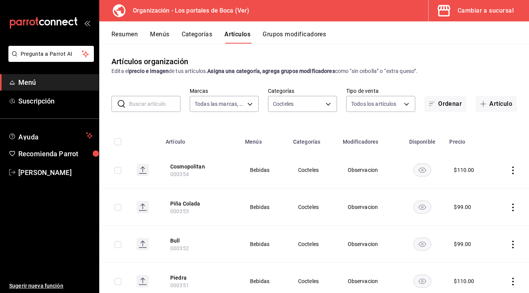
checkbox input "true"
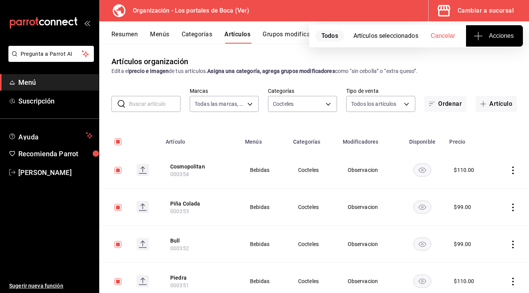
click at [484, 37] on span "Acciones" at bounding box center [494, 35] width 39 height 9
click at [483, 62] on span "Agregar tipo" at bounding box center [494, 60] width 45 height 8
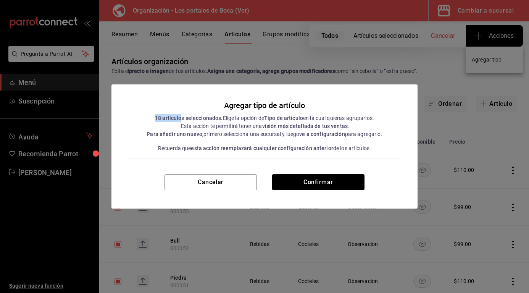
drag, startPoint x: 150, startPoint y: 114, endPoint x: 181, endPoint y: 121, distance: 31.3
click at [181, 121] on div "18 artículos seleccionados. Elige la opción de Tipo de artículo en la cual quie…" at bounding box center [264, 122] width 235 height 16
click at [297, 186] on button "Confirmar" at bounding box center [318, 182] width 92 height 16
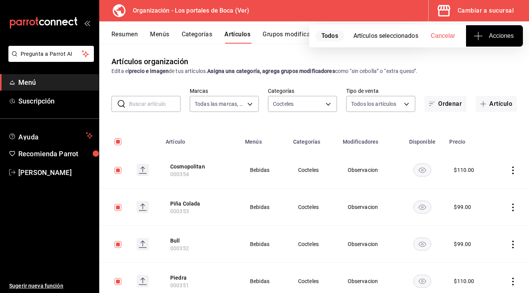
click at [498, 34] on span "Acciones" at bounding box center [494, 35] width 39 height 9
click at [490, 58] on span "Agregar tipo" at bounding box center [494, 60] width 45 height 8
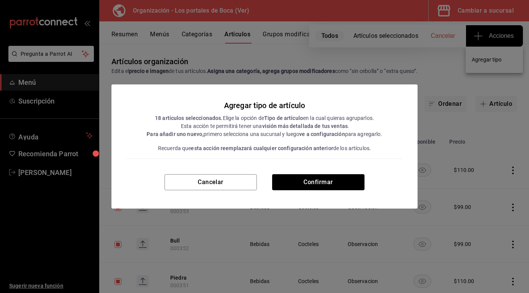
click at [279, 138] on div "Agregar tipo de artículo 18 artículos seleccionados. Elige la opción de Tipo de…" at bounding box center [264, 129] width 235 height 59
click at [317, 138] on div "Agregar tipo de artículo 18 artículos seleccionados. Elige la opción de Tipo de…" at bounding box center [264, 129] width 235 height 59
click at [337, 136] on strong "ve a configuración" at bounding box center [321, 134] width 45 height 6
click at [381, 131] on div "Para añadir uno nuevo, primero selecciona una sucursal y luego ve a configuraci…" at bounding box center [264, 134] width 235 height 8
click at [389, 139] on div "Agregar tipo de artículo 18 artículos seleccionados. Elige la opción de Tipo de…" at bounding box center [265, 129] width 276 height 59
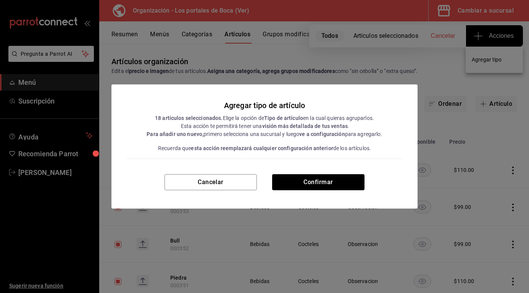
drag, startPoint x: 389, startPoint y: 143, endPoint x: 303, endPoint y: 139, distance: 86.0
click at [303, 139] on div "Agregar tipo de artículo 18 artículos seleccionados. Elige la opción de Tipo de…" at bounding box center [265, 129] width 276 height 59
click at [243, 151] on strong "esta acción reemplazará cualquier configuración anterior" at bounding box center [262, 148] width 142 height 6
click at [290, 181] on button "Confirmar" at bounding box center [318, 182] width 92 height 16
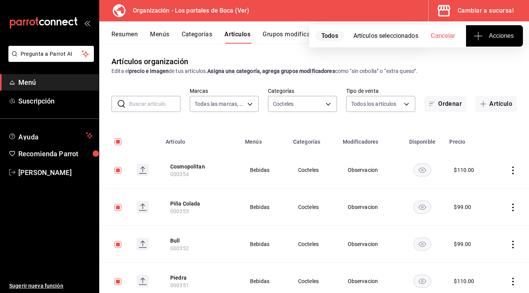
click at [444, 30] on button "Cancelar" at bounding box center [443, 35] width 46 height 21
checkbox input "false"
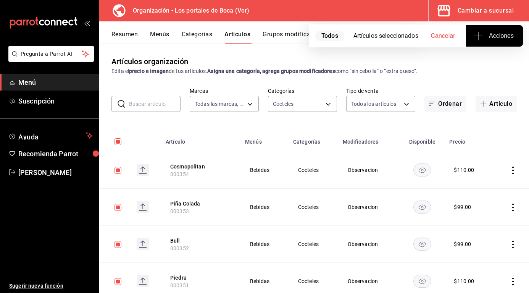
checkbox input "false"
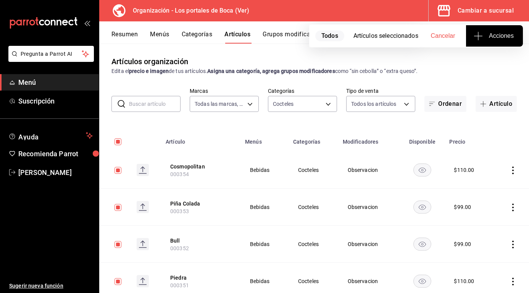
checkbox input "false"
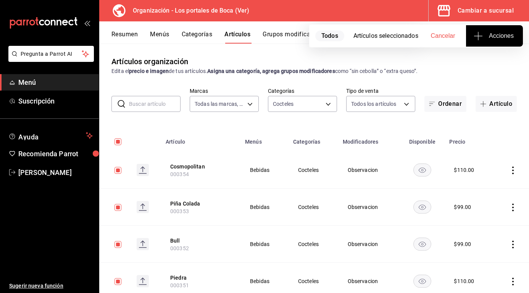
checkbox input "false"
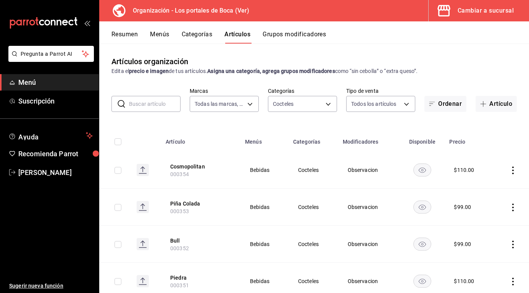
click at [127, 36] on button "Resumen" at bounding box center [124, 37] width 26 height 13
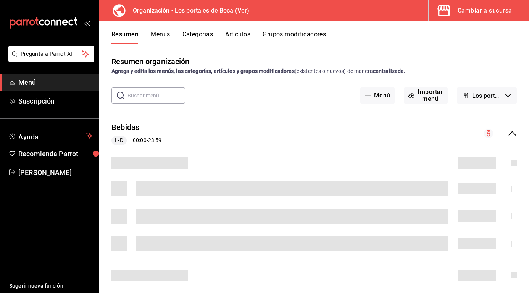
click at [477, 9] on div "Cambiar a sucursal" at bounding box center [486, 10] width 56 height 11
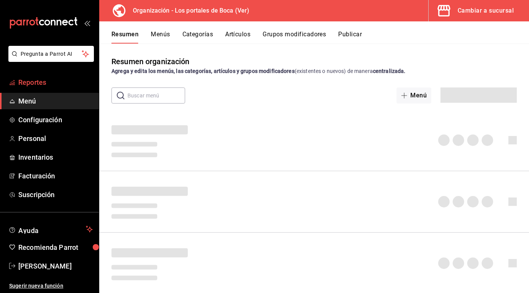
click at [50, 79] on span "Reportes" at bounding box center [55, 82] width 74 height 10
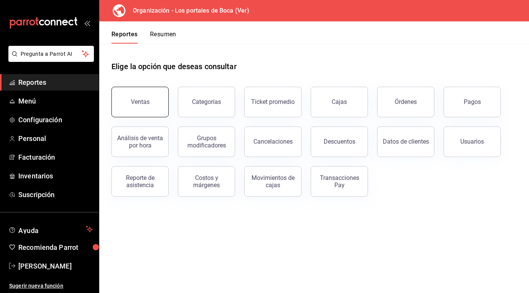
click at [133, 99] on div "Ventas" at bounding box center [140, 101] width 19 height 7
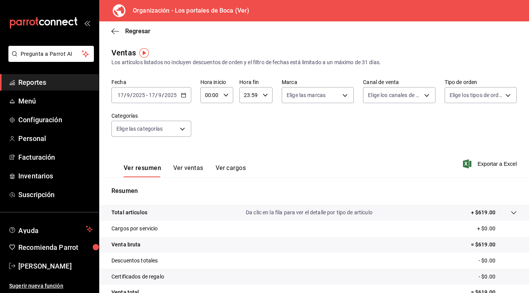
click at [39, 85] on span "Reportes" at bounding box center [55, 82] width 74 height 10
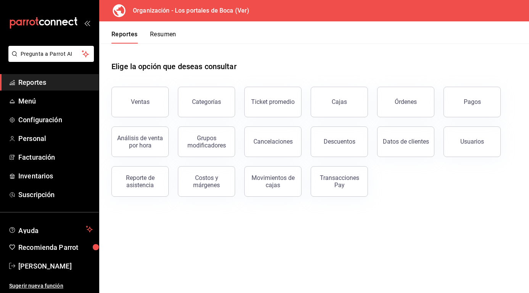
click at [526, 5] on div "Organización - Los portales de Boca (Ver)" at bounding box center [314, 10] width 430 height 21
click at [509, 19] on div "Organización - Los portales de Boca (Ver)" at bounding box center [314, 10] width 430 height 21
click at [143, 3] on div "Organización - Los portales de Boca (Ver)" at bounding box center [178, 10] width 147 height 21
click at [39, 102] on span "Menú" at bounding box center [55, 101] width 74 height 10
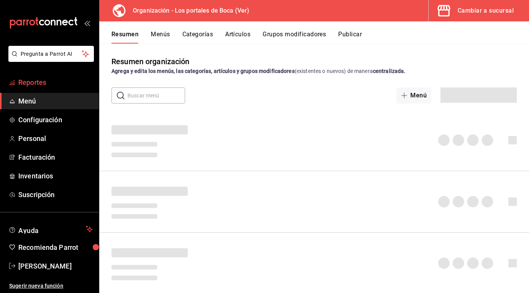
click at [44, 83] on span "Reportes" at bounding box center [55, 82] width 74 height 10
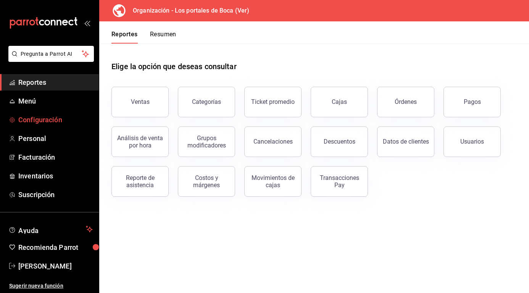
click at [39, 122] on span "Configuración" at bounding box center [55, 119] width 74 height 10
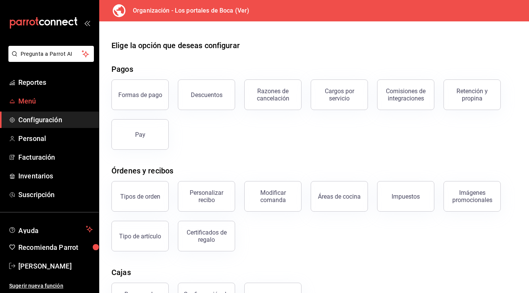
click at [37, 102] on span "Menú" at bounding box center [55, 101] width 74 height 10
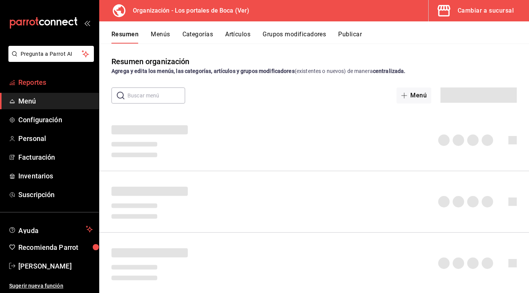
click at [41, 81] on span "Reportes" at bounding box center [55, 82] width 74 height 10
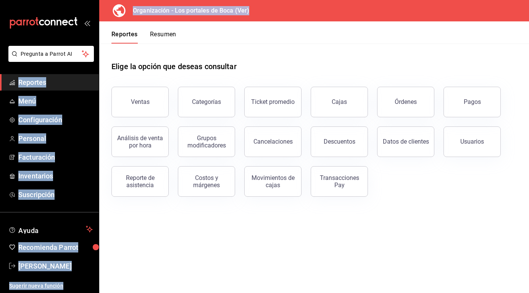
drag, startPoint x: 264, startPoint y: 5, endPoint x: 98, endPoint y: 14, distance: 166.6
click at [98, 14] on div "Pregunta a Parrot AI Reportes Menú Configuración Personal Facturación Inventari…" at bounding box center [264, 146] width 529 height 293
click at [48, 84] on span "Reportes" at bounding box center [55, 82] width 74 height 10
click at [35, 82] on span "Reportes" at bounding box center [55, 82] width 74 height 10
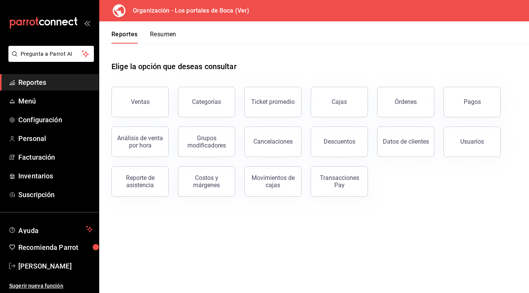
click at [34, 82] on span "Reportes" at bounding box center [55, 82] width 74 height 10
click at [39, 98] on span "Menú" at bounding box center [55, 101] width 74 height 10
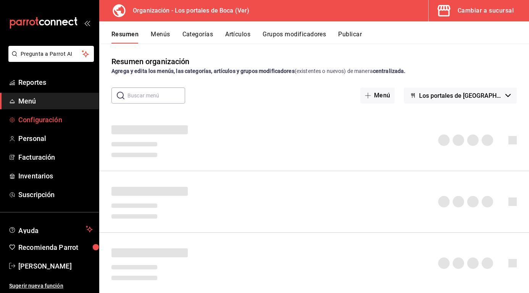
click at [34, 122] on span "Configuración" at bounding box center [55, 119] width 74 height 10
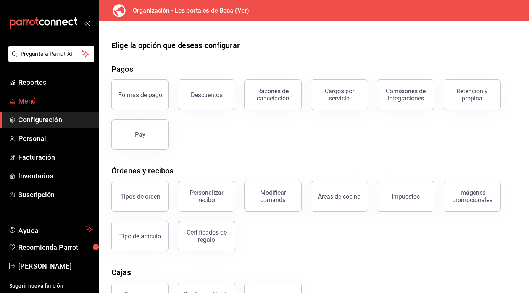
click at [28, 100] on span "Menú" at bounding box center [55, 101] width 74 height 10
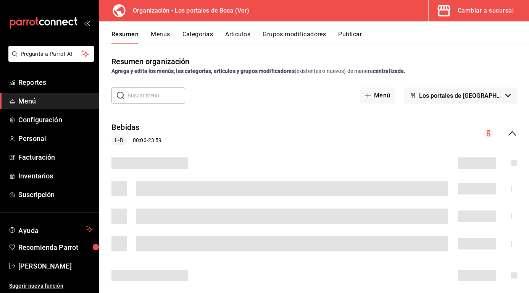
click at [474, 16] on div "Cambiar a sucursal" at bounding box center [486, 10] width 56 height 11
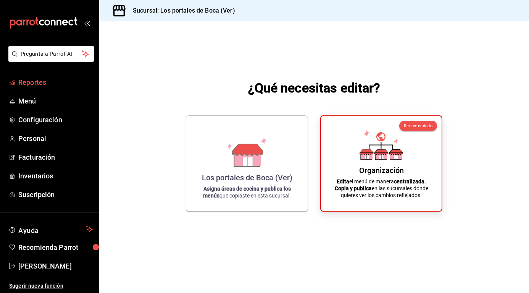
click at [30, 86] on span "Reportes" at bounding box center [55, 82] width 74 height 10
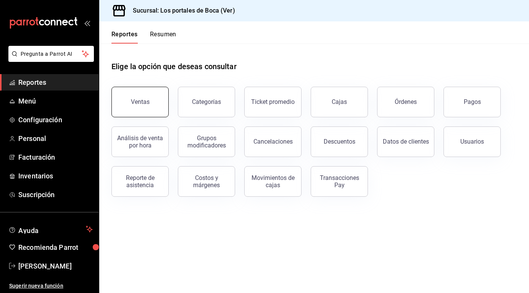
click at [152, 115] on button "Ventas" at bounding box center [139, 102] width 57 height 31
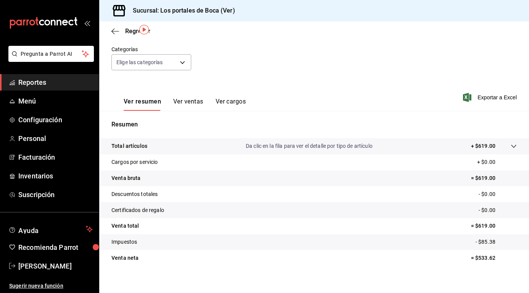
scroll to position [73, 0]
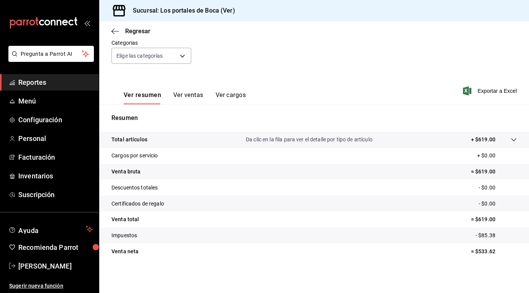
click at [190, 152] on tr "Cargos por servicio + $0.00" at bounding box center [314, 156] width 430 height 16
click at [193, 140] on div "Total artículos Da clic en la fila para ver el detalle por tipo de artículo + $…" at bounding box center [303, 139] width 384 height 8
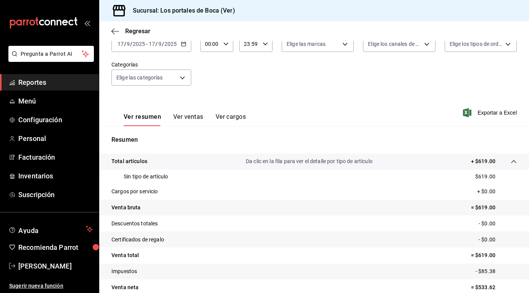
scroll to position [0, 0]
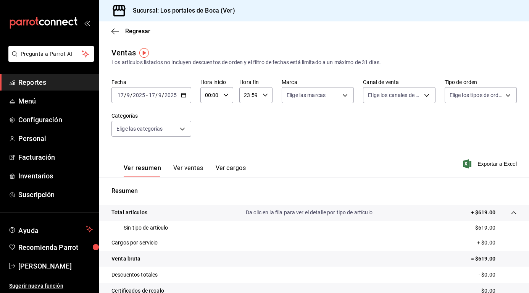
click at [147, 105] on div "Fecha [DATE] [DATE] - [DATE] [DATE] Hora inicio 00:00 Hora inicio Hora fin 23:5…" at bounding box center [313, 112] width 405 height 67
click at [150, 97] on input "17" at bounding box center [151, 95] width 7 height 6
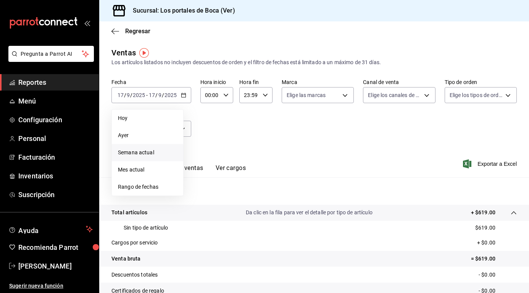
click at [145, 155] on span "Semana actual" at bounding box center [147, 152] width 59 height 8
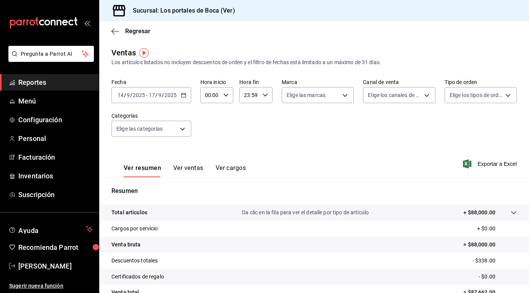
scroll to position [38, 0]
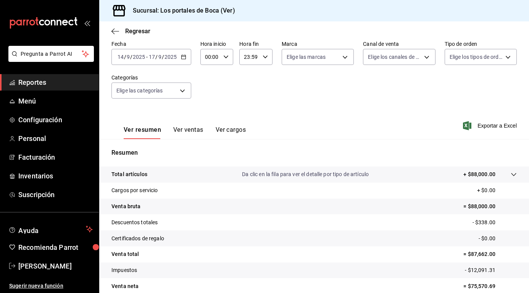
click at [202, 173] on div "Total artículos Da clic en la fila para ver el detalle por tipo de artículo + $…" at bounding box center [303, 174] width 384 height 8
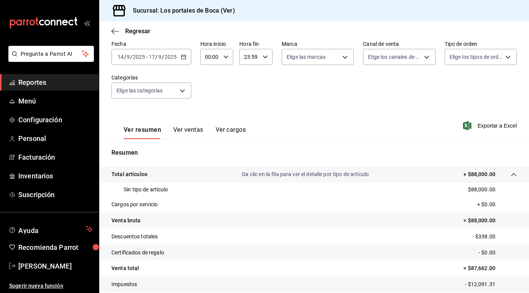
click at [132, 24] on div "Regresar" at bounding box center [314, 30] width 430 height 19
click at [132, 43] on label "Fecha" at bounding box center [151, 43] width 80 height 5
click at [132, 38] on div "Regresar" at bounding box center [314, 30] width 430 height 19
click at [132, 32] on span "Regresar" at bounding box center [137, 30] width 25 height 7
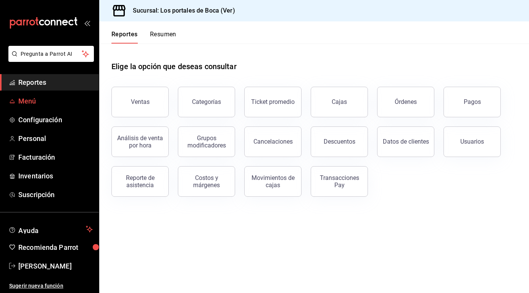
click at [53, 104] on span "Menú" at bounding box center [55, 101] width 74 height 10
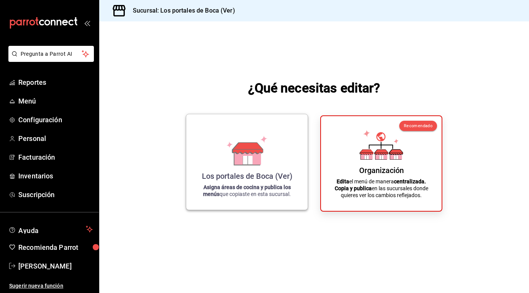
click at [257, 165] on div "Los portales de Boca (Ver) Asigna áreas de cocina y publica los menús que copia…" at bounding box center [246, 161] width 103 height 83
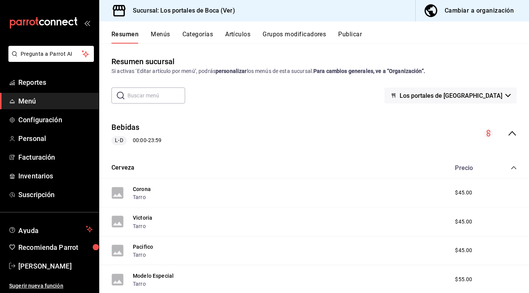
click at [239, 38] on button "Artículos" at bounding box center [237, 37] width 25 height 13
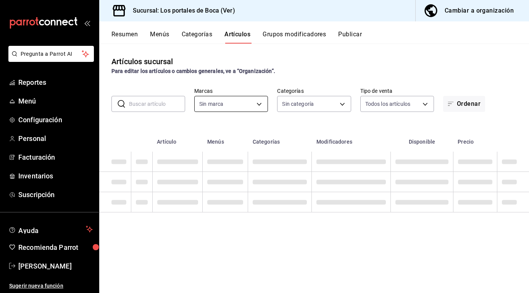
type input "3d32fec7-31fa-41a3-8b0d-c50462704563"
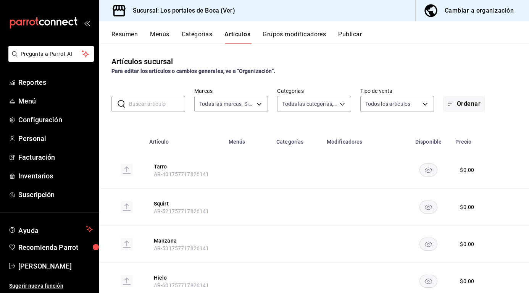
type input "1b6c659a-7616-4a54-8daa-e4eef18bc885,f35d1a42-00a0-464d-bd65-64b7e21a5f61,419ce…"
click at [460, 18] on button "Cambiar a organización" at bounding box center [469, 10] width 107 height 21
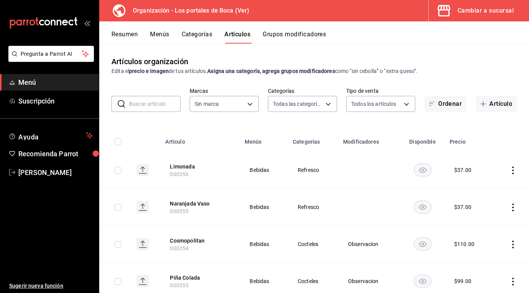
type input "3cb1c7d1-b678-45f1-8822-fafdb096e822,8b9dcd1e-86ce-40be-9bc7-b5ff9750edb9,ba916…"
type input "b5ad986e-3551-40cf-bef2-a4391ef287b1"
